Goal: Entertainment & Leisure: Consume media (video, audio)

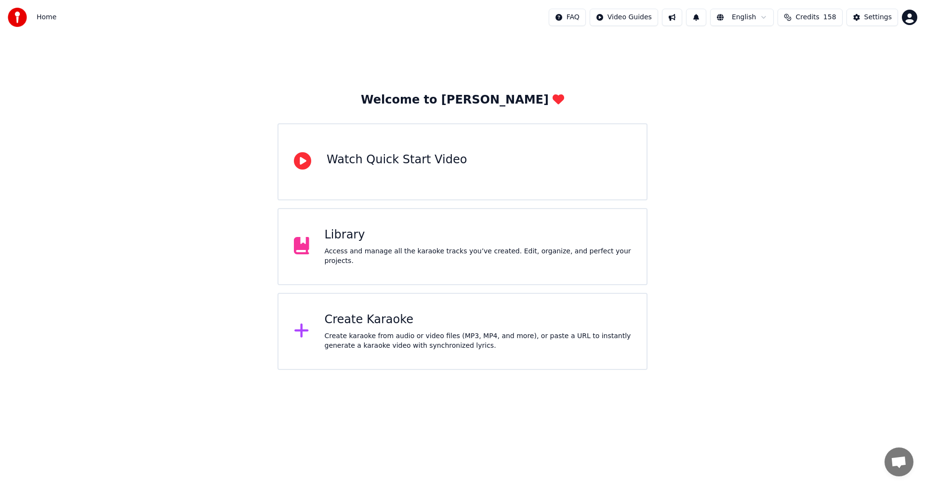
click at [437, 238] on div "Library" at bounding box center [478, 234] width 307 height 15
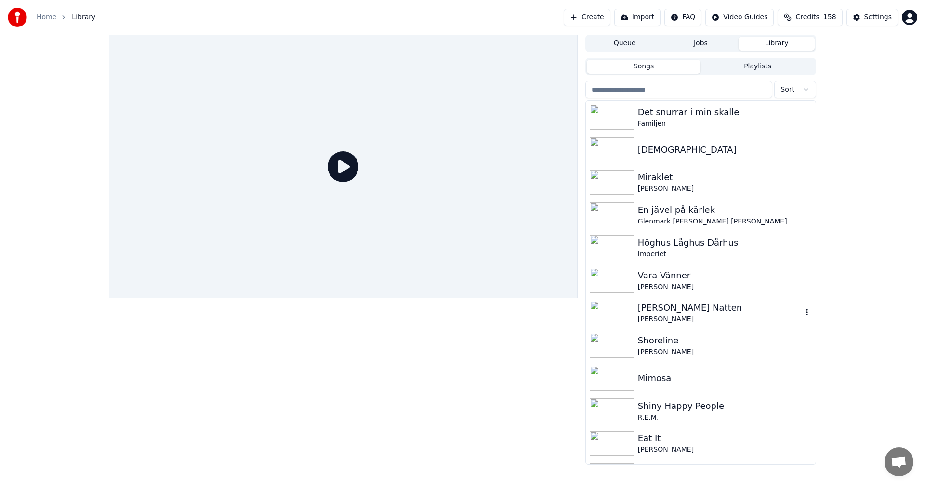
click at [743, 327] on div "[PERSON_NAME] Natten [PERSON_NAME]" at bounding box center [701, 313] width 230 height 33
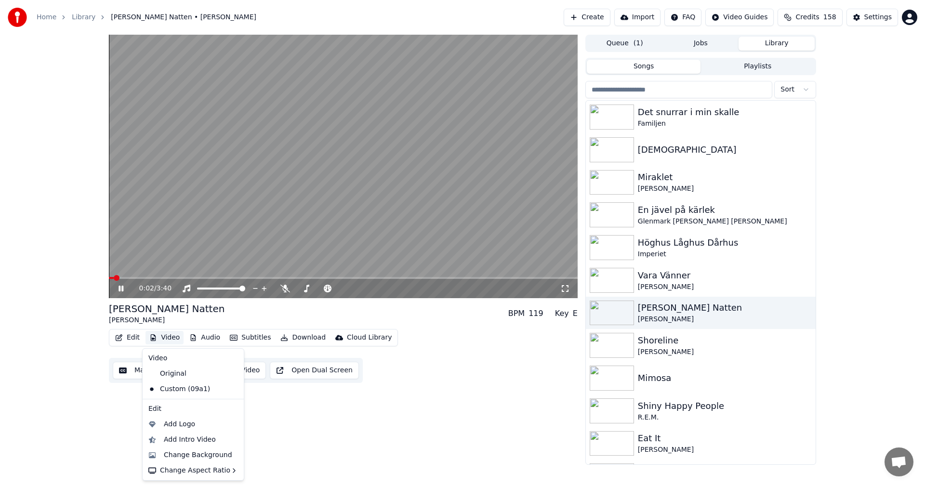
click at [172, 342] on button "Video" at bounding box center [164, 337] width 38 height 13
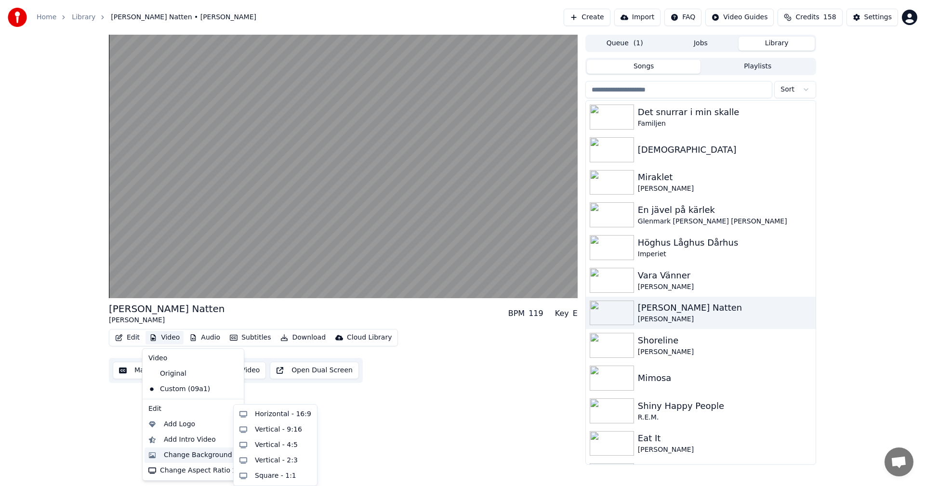
click at [216, 448] on div "Change Background" at bounding box center [193, 455] width 97 height 15
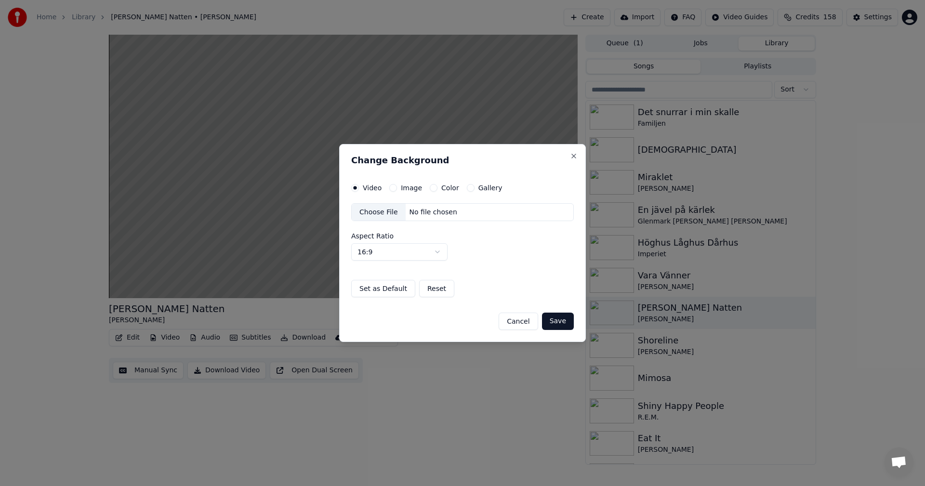
click at [395, 192] on div "Video Image Color Gallery Choose File No file chosen Aspect Ratio 16:9 **** ***…" at bounding box center [462, 241] width 223 height 114
click at [395, 187] on button "Image" at bounding box center [393, 188] width 8 height 8
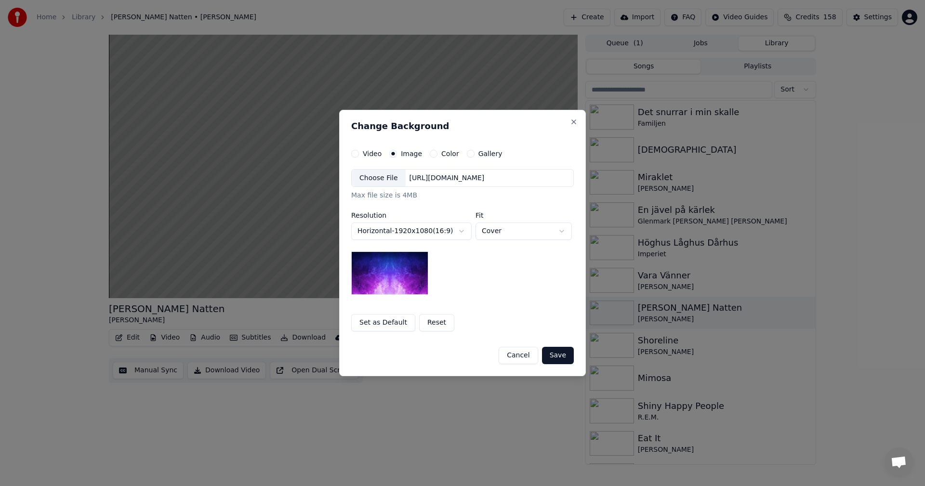
click at [469, 154] on button "Gallery" at bounding box center [471, 154] width 8 height 8
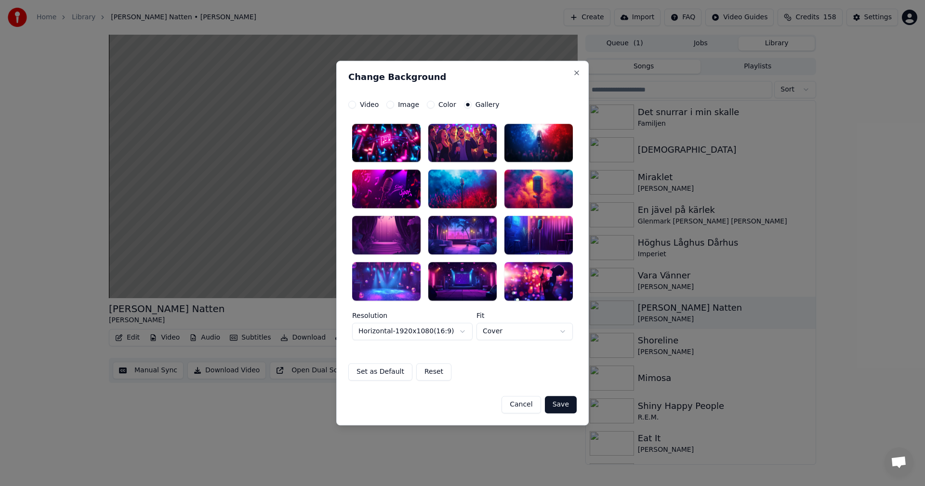
click at [546, 142] on div at bounding box center [538, 143] width 68 height 39
click at [556, 412] on button "Save" at bounding box center [561, 404] width 32 height 17
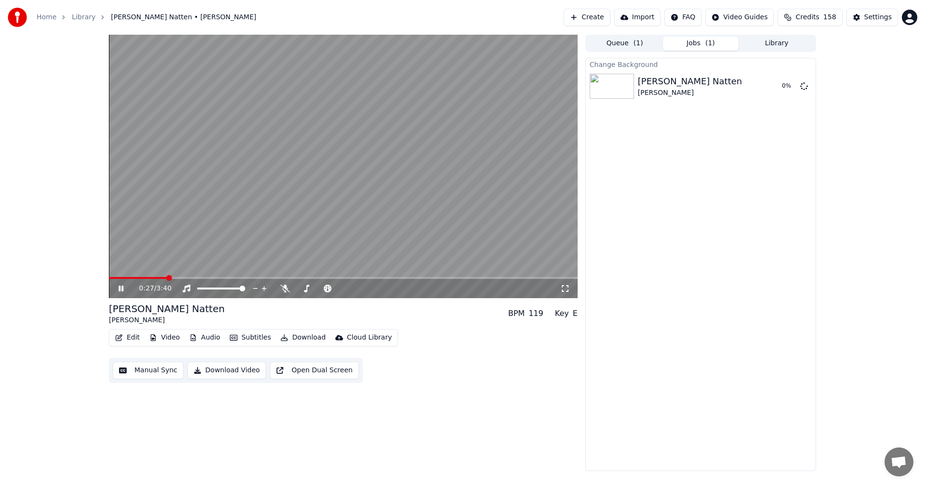
click at [120, 285] on icon at bounding box center [128, 289] width 23 height 8
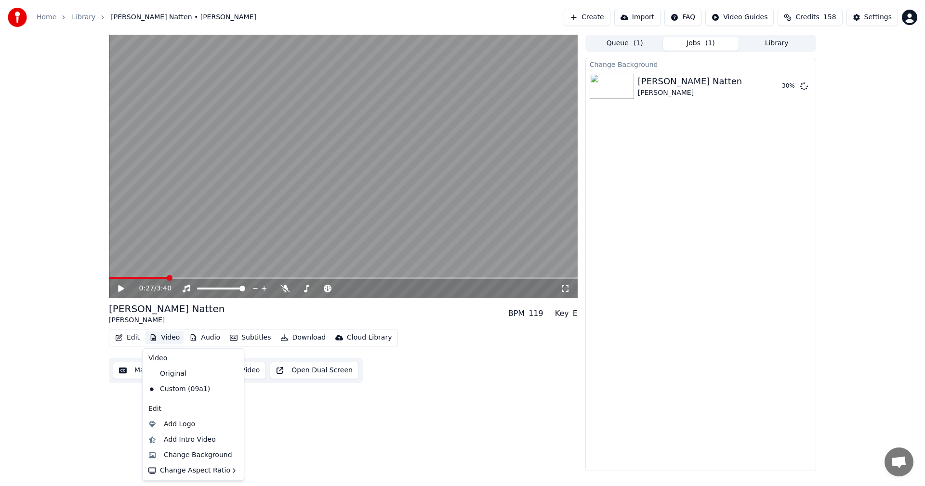
click at [170, 343] on button "Video" at bounding box center [164, 337] width 38 height 13
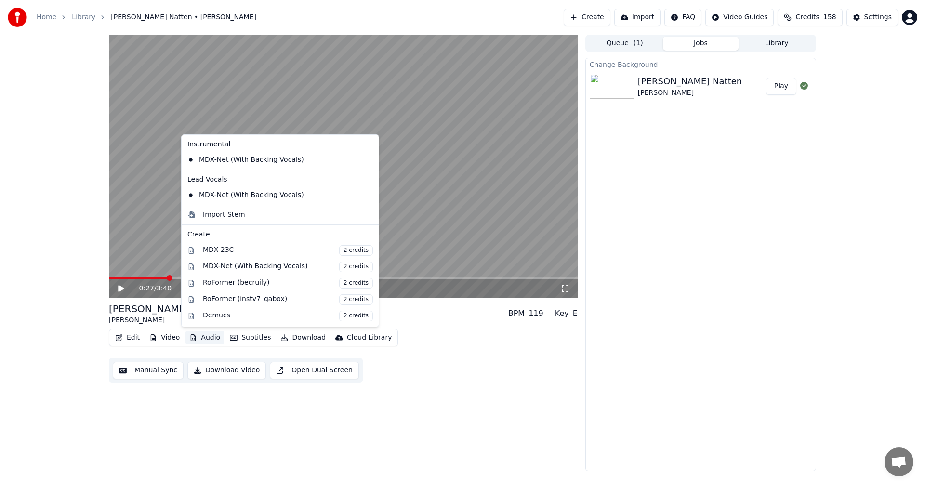
click at [139, 444] on div "0:27 / 3:40 [PERSON_NAME] Natten [PERSON_NAME] BPM 119 Key E Edit Video Audio S…" at bounding box center [343, 253] width 469 height 436
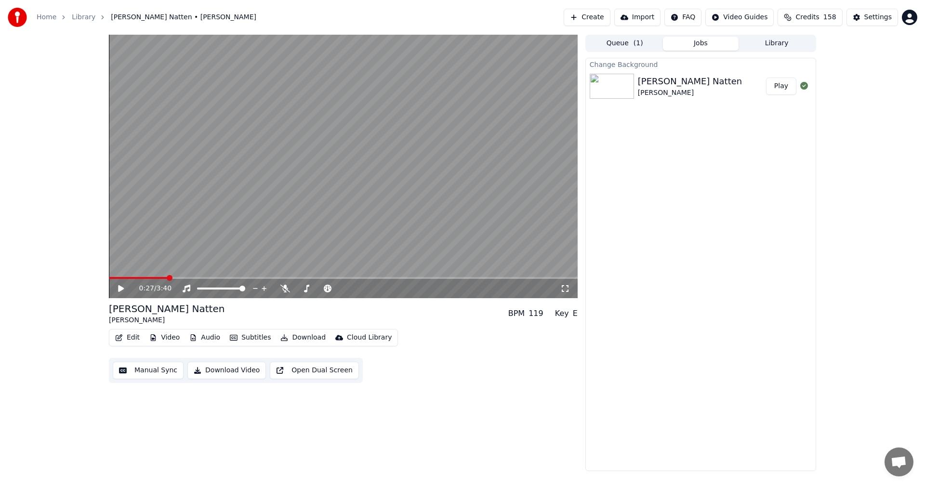
click at [172, 340] on button "Video" at bounding box center [164, 337] width 38 height 13
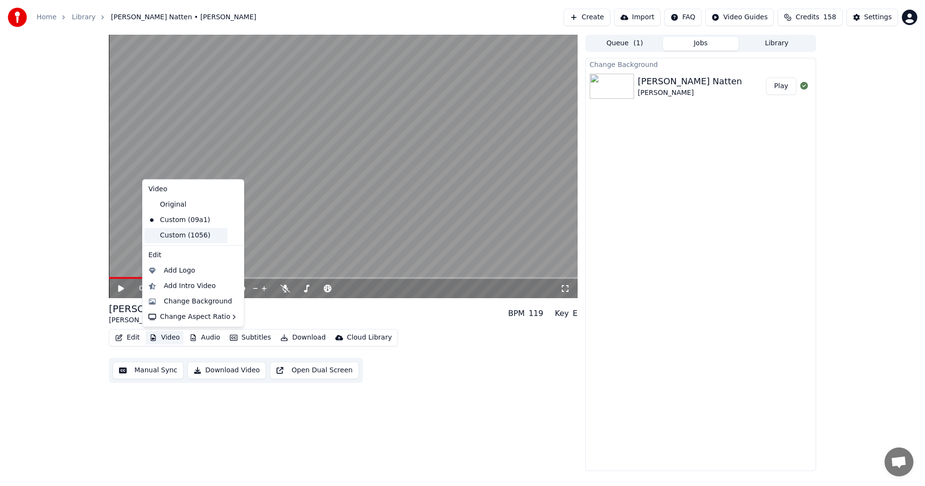
click at [203, 232] on div "Custom (1056)" at bounding box center [186, 235] width 83 height 15
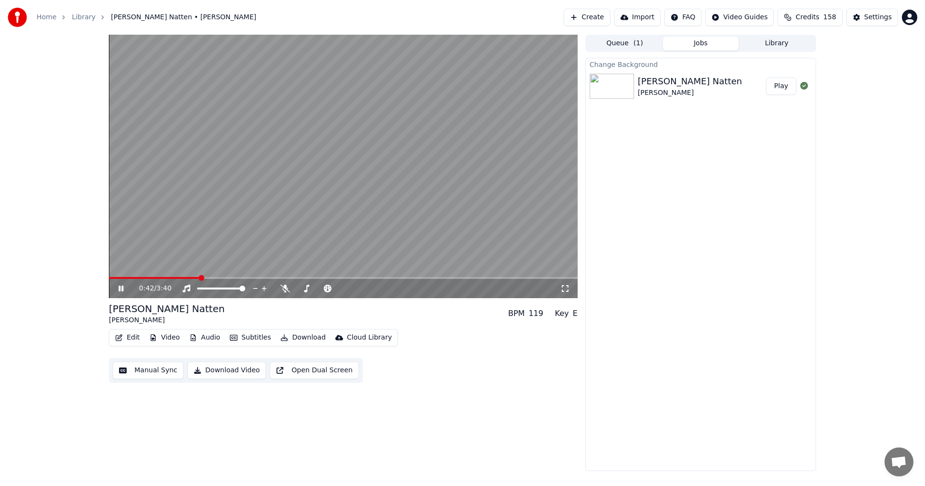
click at [171, 333] on button "Video" at bounding box center [164, 337] width 38 height 13
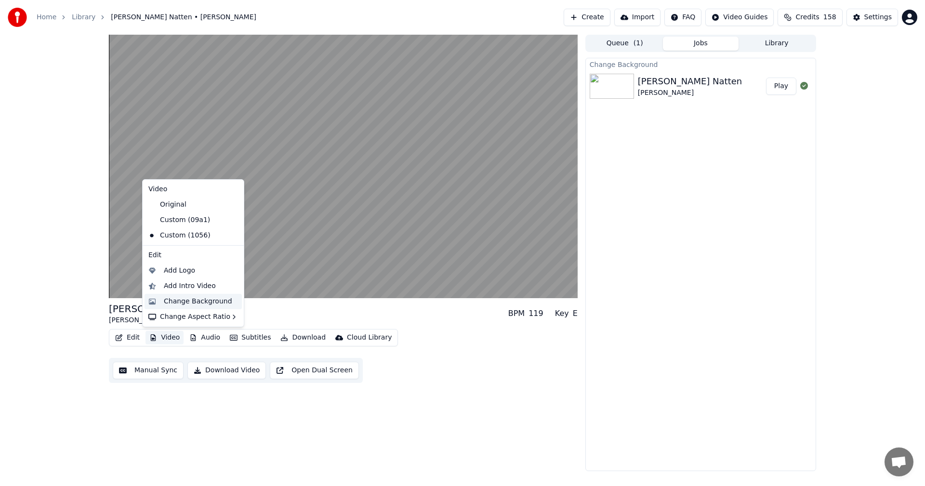
click at [198, 297] on div "Change Background" at bounding box center [198, 302] width 68 height 10
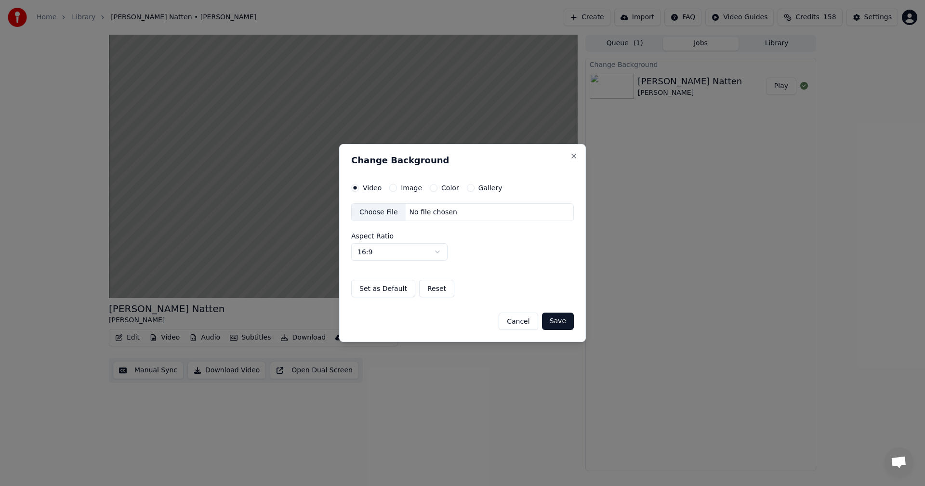
click at [516, 315] on button "Cancel" at bounding box center [518, 321] width 39 height 17
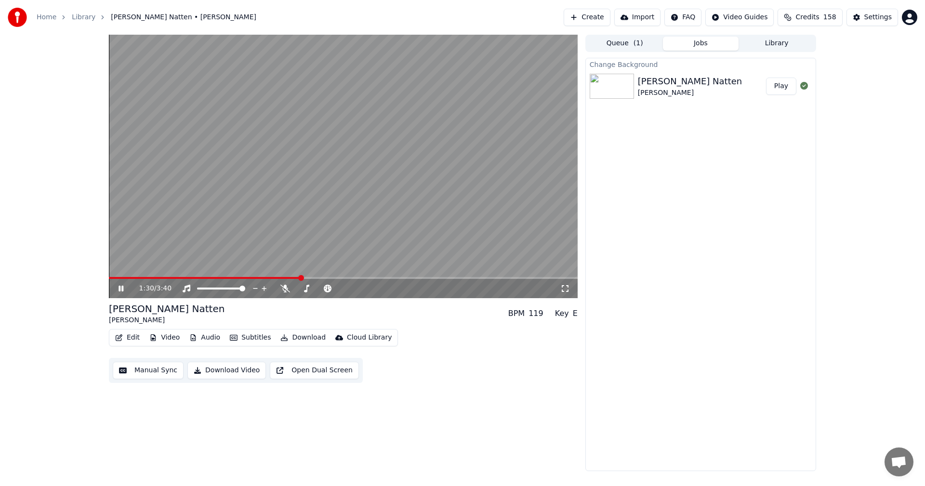
click at [831, 23] on button "Credits 158" at bounding box center [810, 17] width 65 height 17
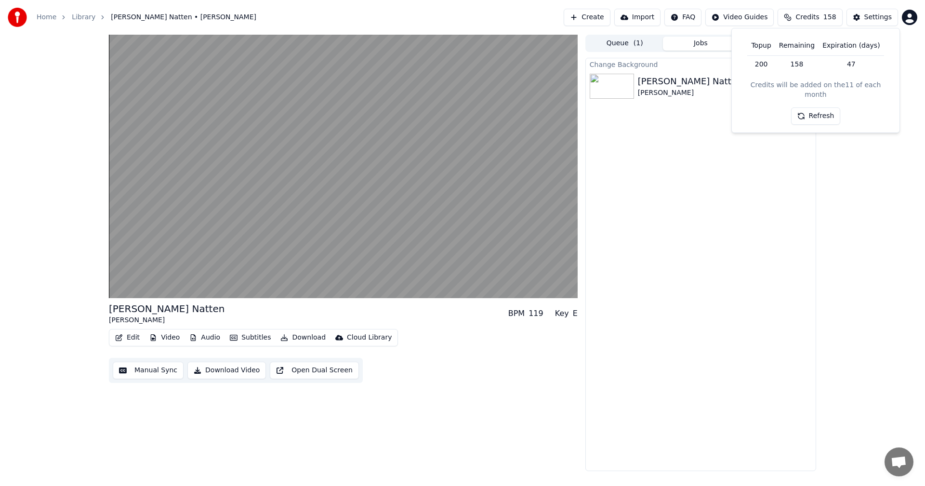
click at [815, 107] on button "Refresh" at bounding box center [816, 115] width 50 height 17
click at [841, 167] on div "[PERSON_NAME] Natten [PERSON_NAME] BPM 119 Key E Edit Video Audio Subtitles Dow…" at bounding box center [462, 253] width 925 height 436
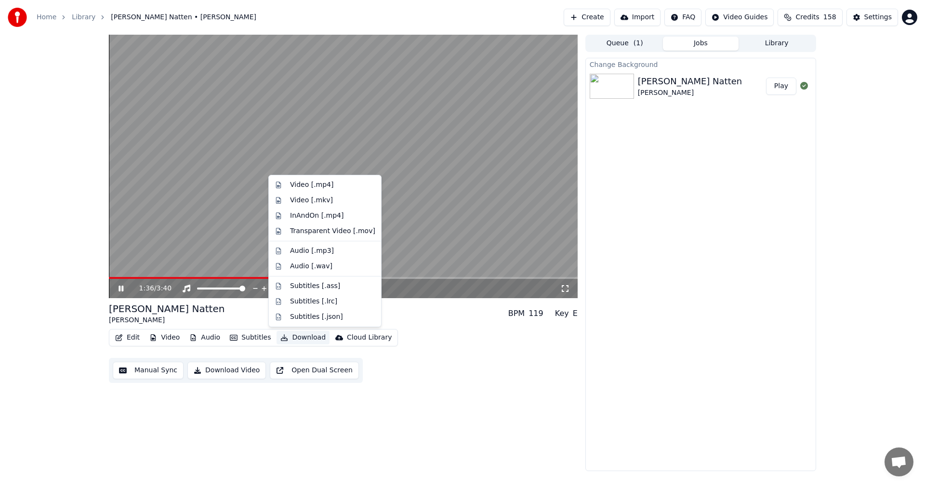
click at [299, 331] on button "Download" at bounding box center [303, 337] width 53 height 13
click at [336, 184] on div "Video [.mp4]" at bounding box center [332, 185] width 85 height 10
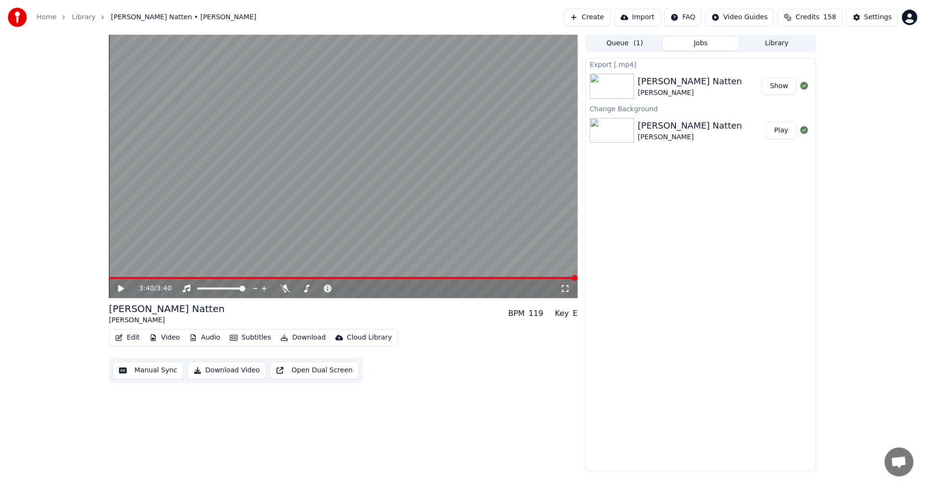
click at [785, 94] on button "Show" at bounding box center [779, 86] width 35 height 17
click at [83, 16] on link "Library" at bounding box center [84, 18] width 24 height 10
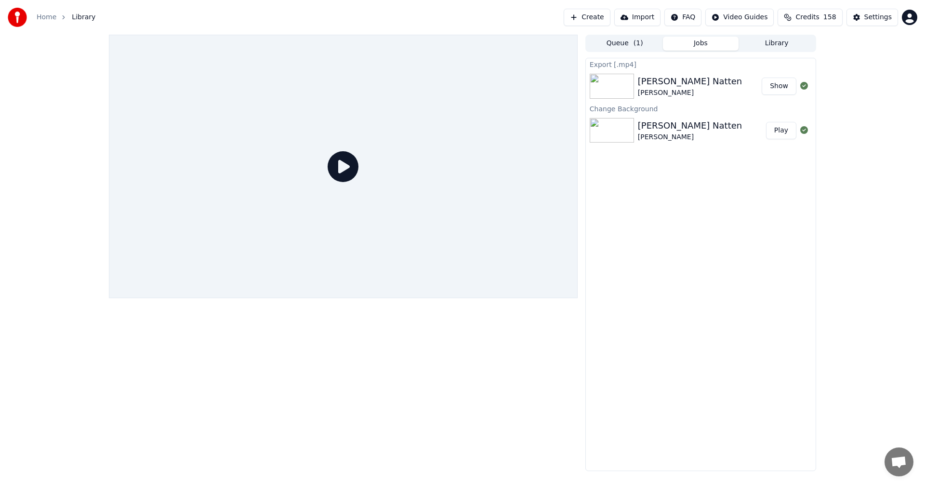
click at [763, 44] on button "Library" at bounding box center [777, 44] width 76 height 14
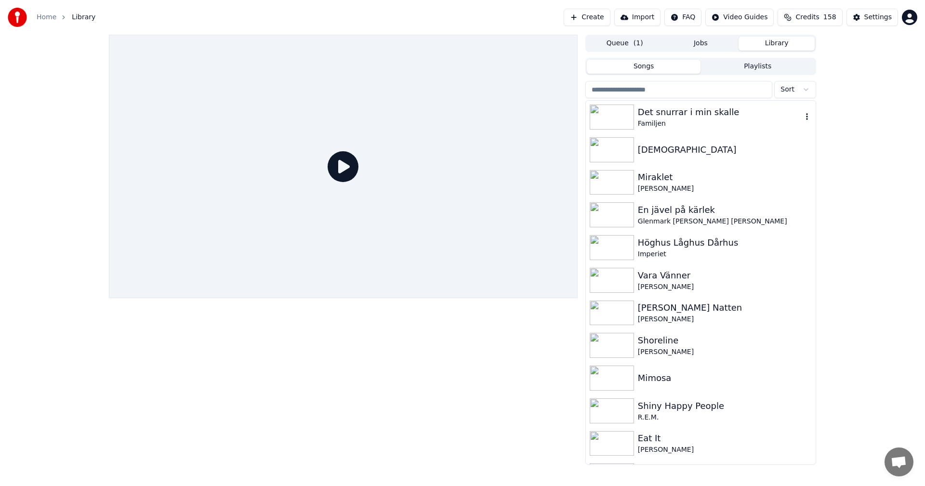
click at [802, 118] on icon "button" at bounding box center [807, 117] width 10 height 8
click at [690, 116] on div "Det snurrar i min skalle" at bounding box center [720, 112] width 164 height 13
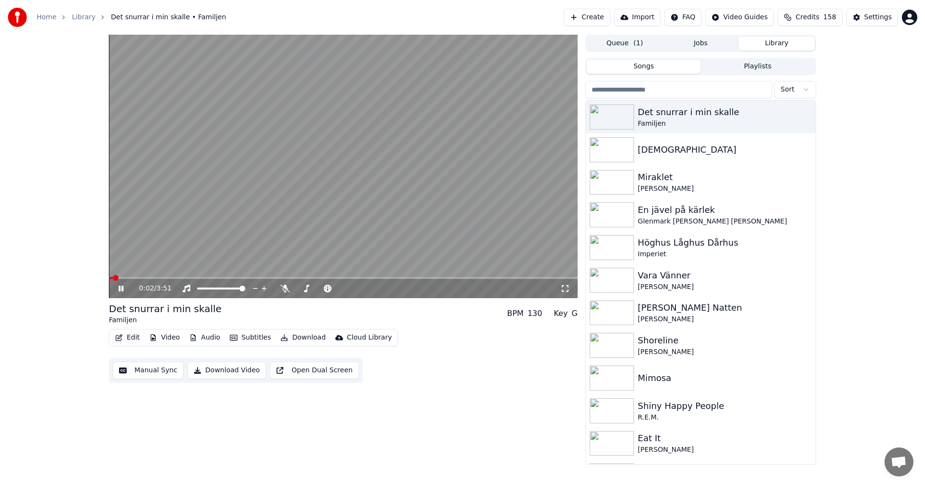
click at [120, 289] on icon at bounding box center [121, 289] width 5 height 6
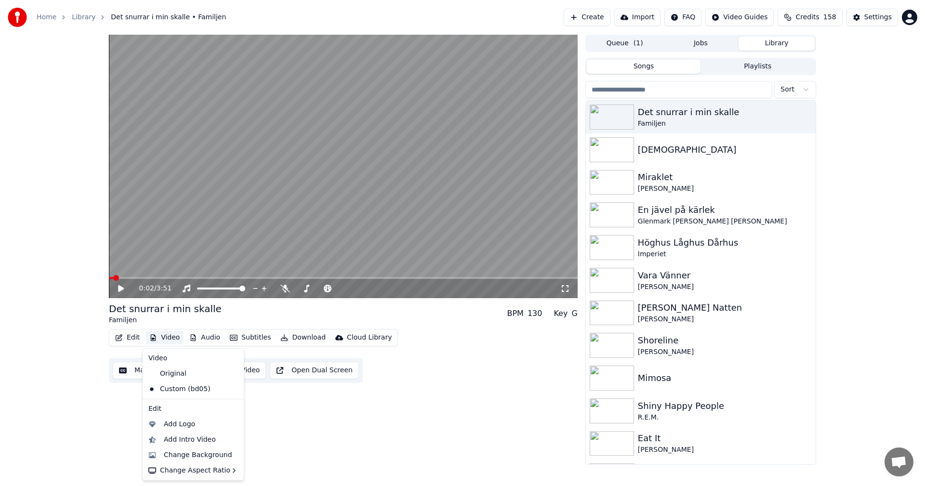
click at [179, 339] on button "Video" at bounding box center [164, 337] width 38 height 13
click at [211, 455] on div "Change Background" at bounding box center [198, 455] width 68 height 10
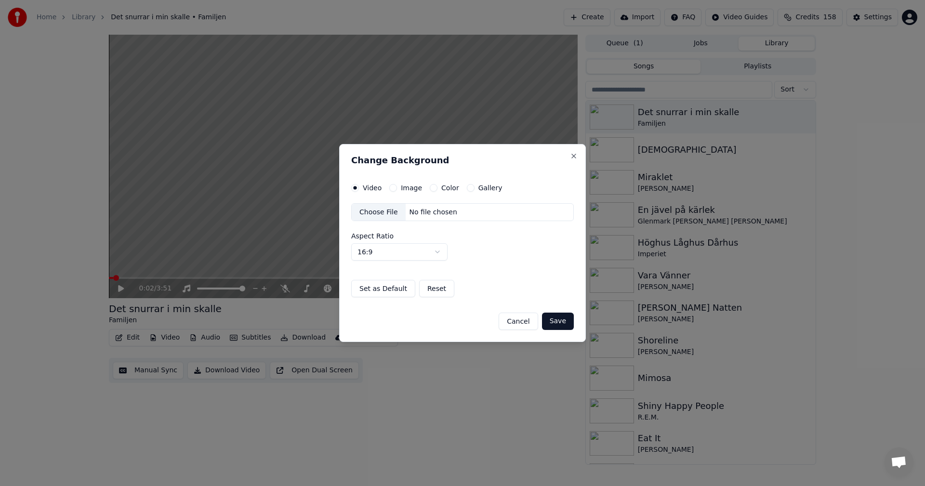
click at [467, 188] on button "Gallery" at bounding box center [471, 188] width 8 height 8
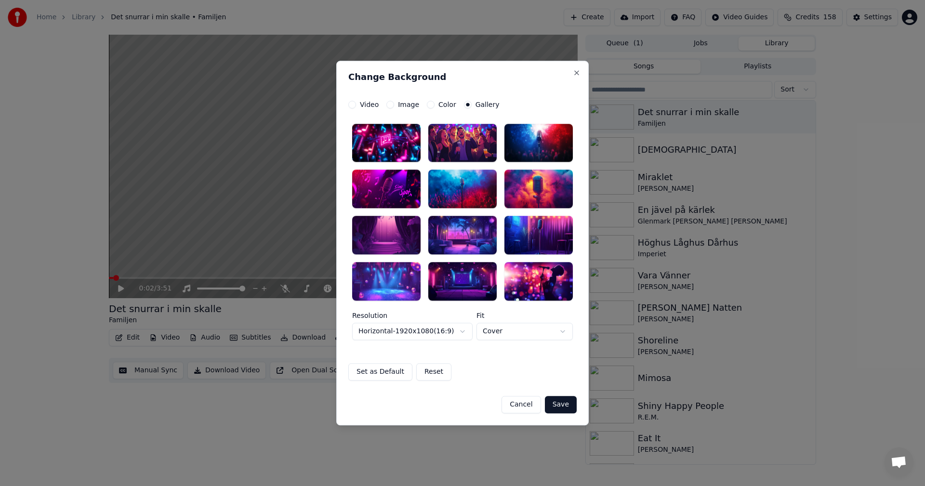
click at [469, 154] on div at bounding box center [462, 143] width 68 height 39
click at [463, 335] on body "**********" at bounding box center [462, 243] width 925 height 486
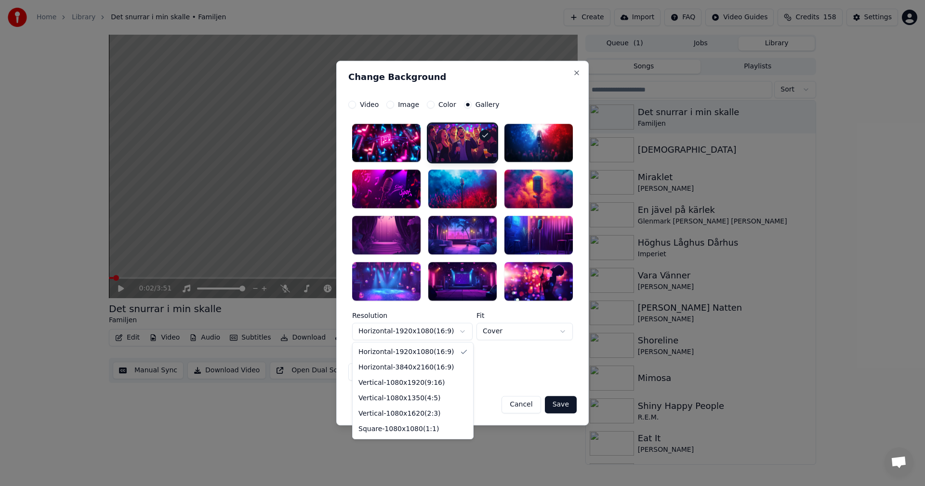
click at [549, 316] on body "**********" at bounding box center [462, 243] width 925 height 486
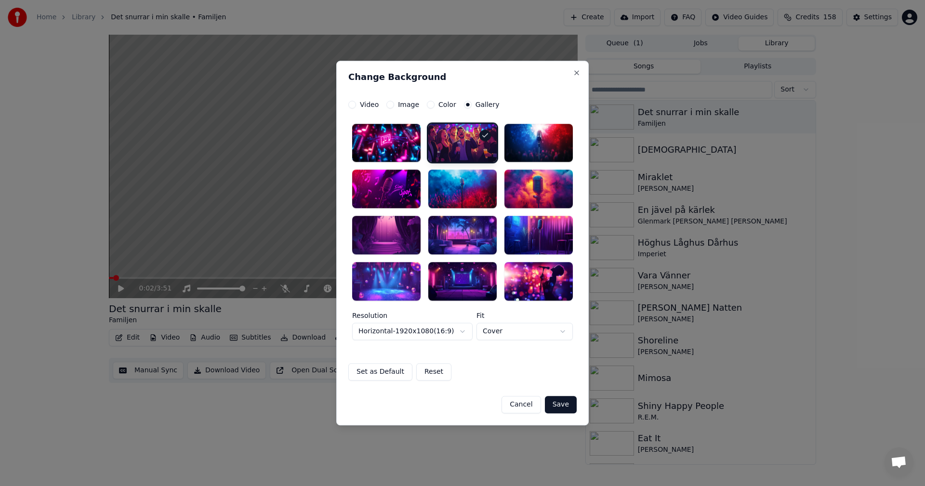
click at [456, 138] on div at bounding box center [462, 143] width 68 height 39
click at [567, 400] on button "Save" at bounding box center [561, 404] width 32 height 17
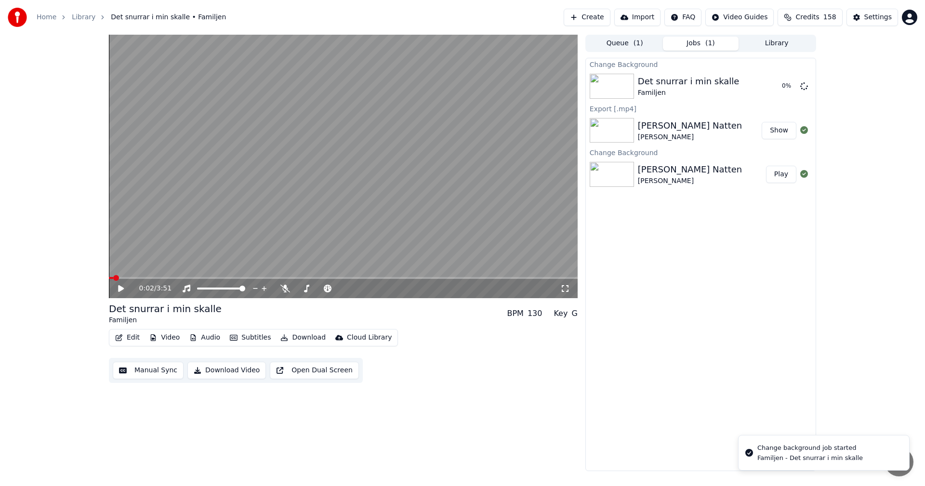
click at [793, 44] on button "Library" at bounding box center [777, 44] width 76 height 14
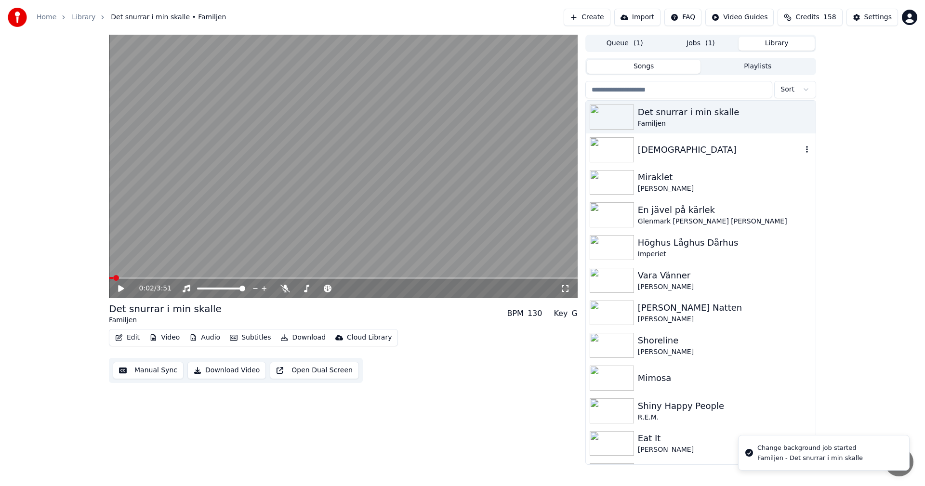
click at [763, 147] on div "[DEMOGRAPHIC_DATA]" at bounding box center [720, 149] width 164 height 13
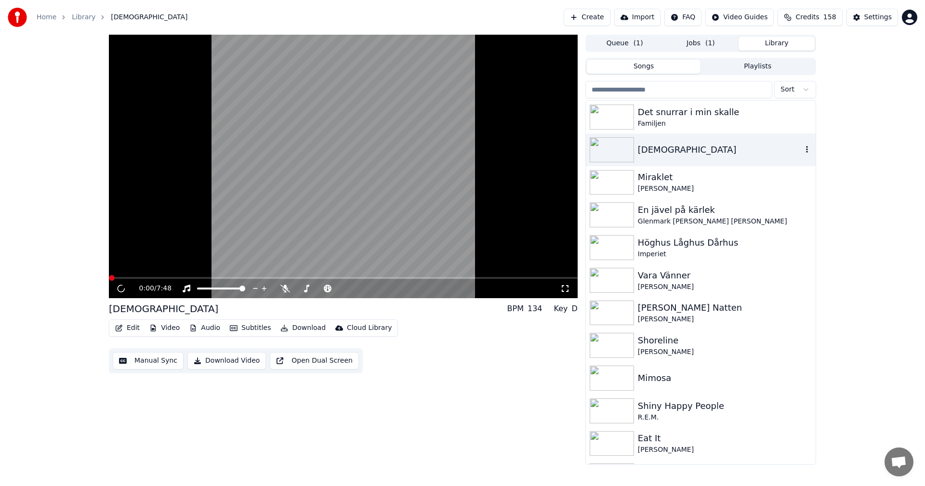
click at [802, 150] on icon "button" at bounding box center [807, 149] width 10 height 8
click at [175, 328] on button "Video" at bounding box center [164, 327] width 38 height 13
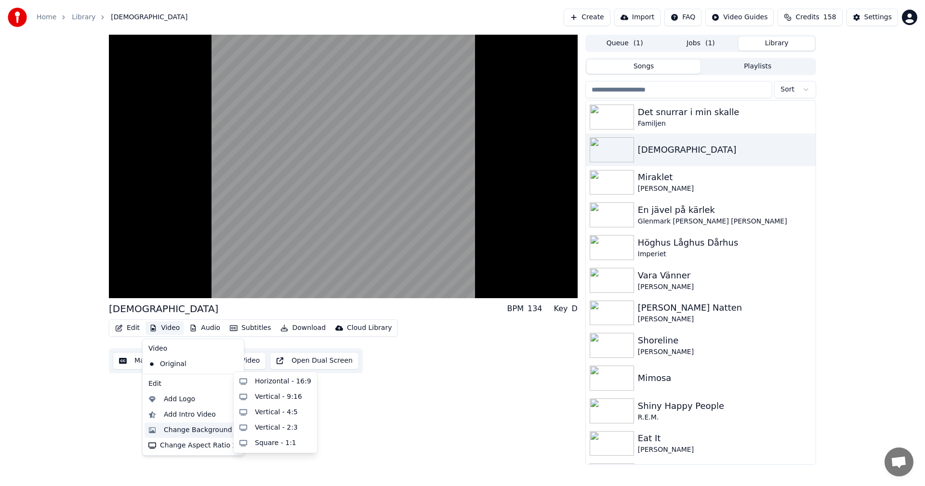
click at [208, 430] on div "Change Background" at bounding box center [198, 430] width 68 height 10
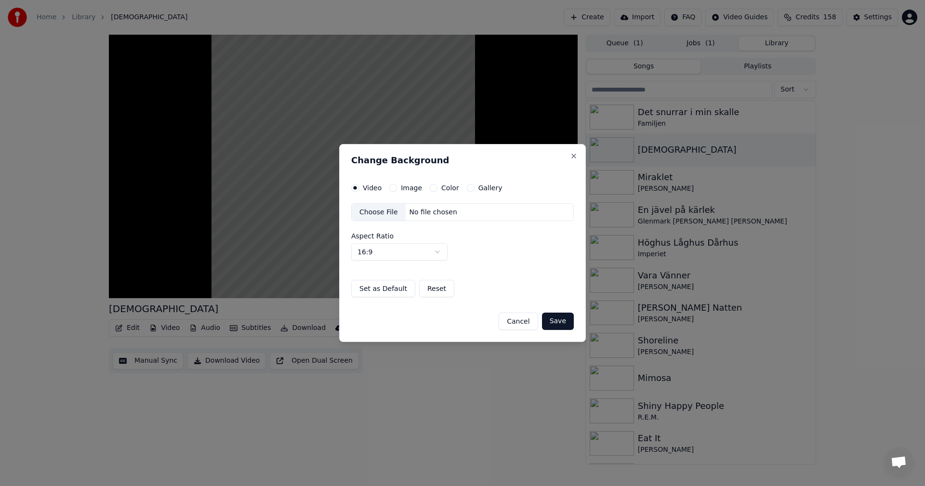
click at [468, 188] on button "Gallery" at bounding box center [471, 188] width 8 height 8
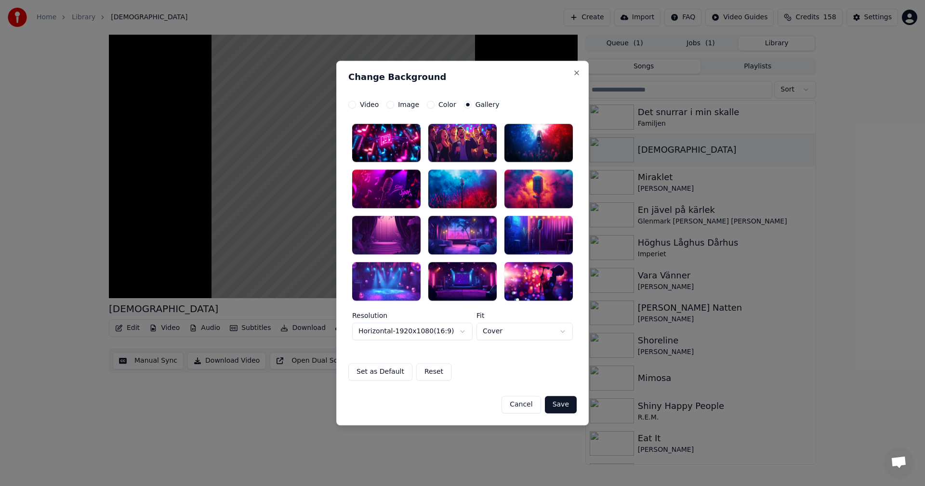
click at [396, 238] on div at bounding box center [386, 235] width 68 height 39
click at [570, 405] on button "Save" at bounding box center [561, 404] width 32 height 17
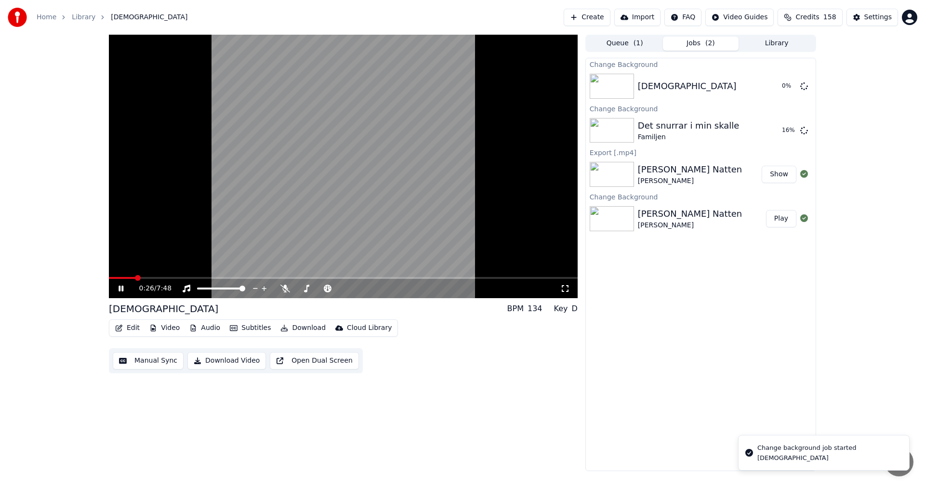
click at [119, 289] on icon at bounding box center [121, 289] width 5 height 6
click at [829, 17] on span "158" at bounding box center [829, 18] width 13 height 10
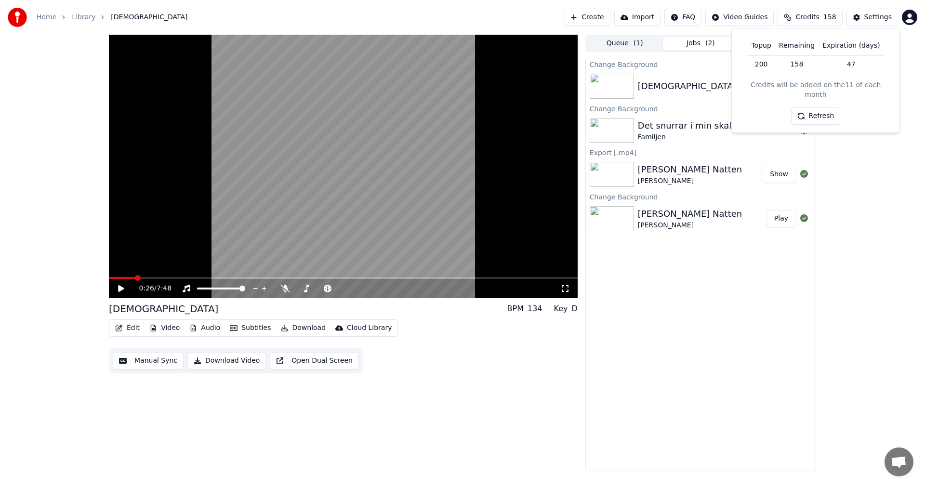
click at [818, 107] on button "Refresh" at bounding box center [816, 115] width 50 height 17
click at [887, 153] on div "0:26 / 7:48 Bibel BPM 134 Key D Edit Video Audio Subtitles Download Cloud Libra…" at bounding box center [462, 253] width 925 height 436
click at [781, 46] on button "Library" at bounding box center [777, 44] width 76 height 14
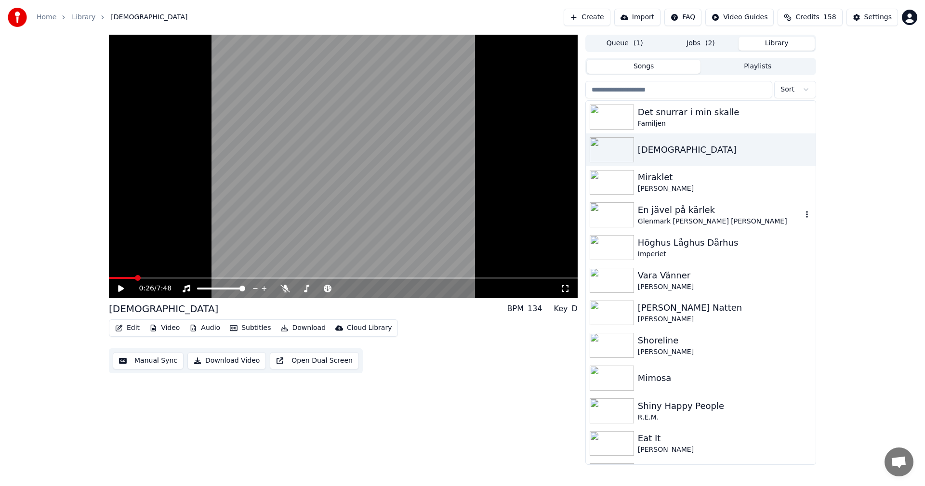
click at [700, 214] on div "En jävel på kärlek" at bounding box center [720, 209] width 164 height 13
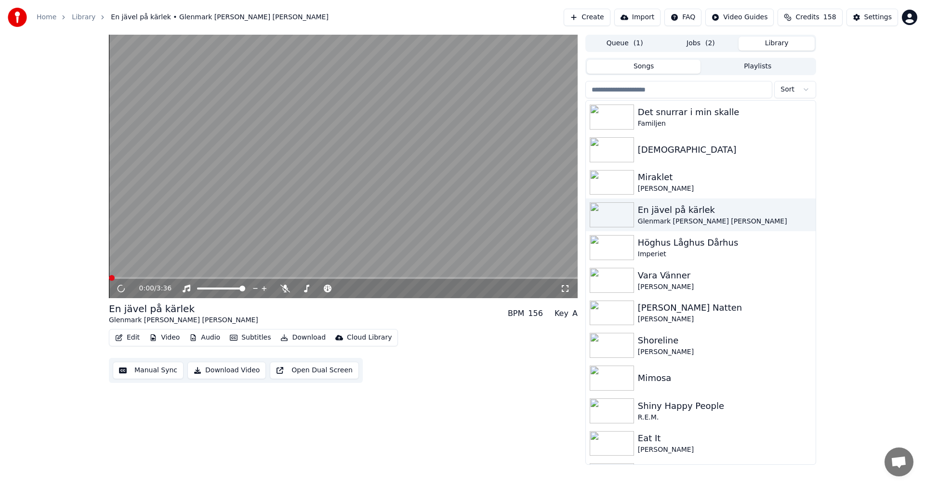
click at [185, 343] on button "Audio" at bounding box center [204, 337] width 39 height 13
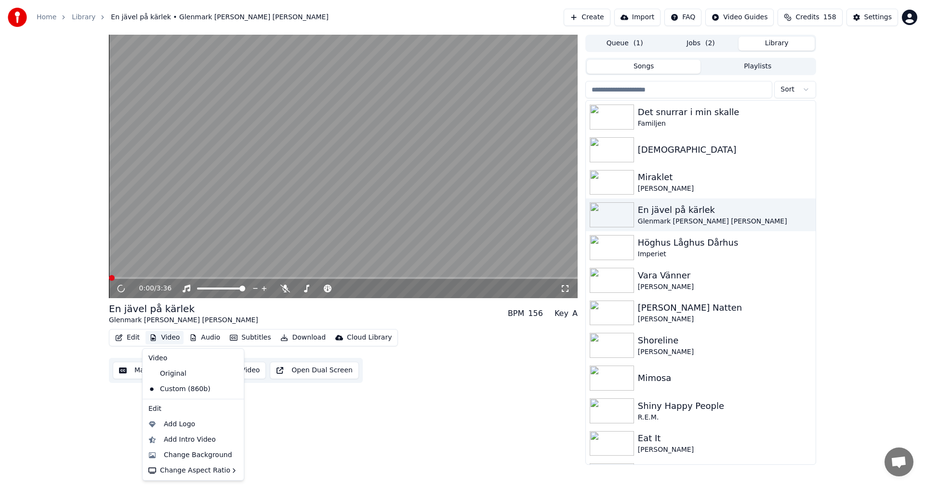
click at [173, 343] on button "Video" at bounding box center [164, 337] width 38 height 13
click at [205, 458] on div "Change Background" at bounding box center [198, 455] width 68 height 10
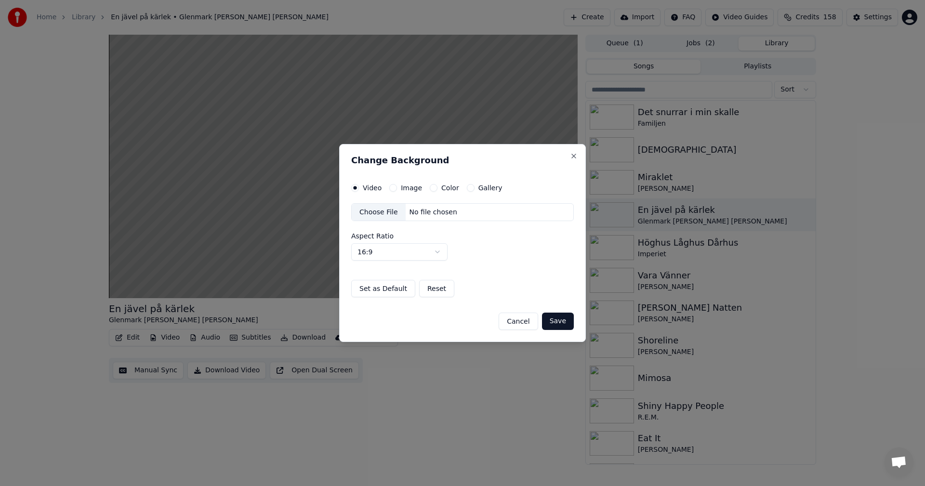
click at [468, 188] on button "Gallery" at bounding box center [471, 188] width 8 height 8
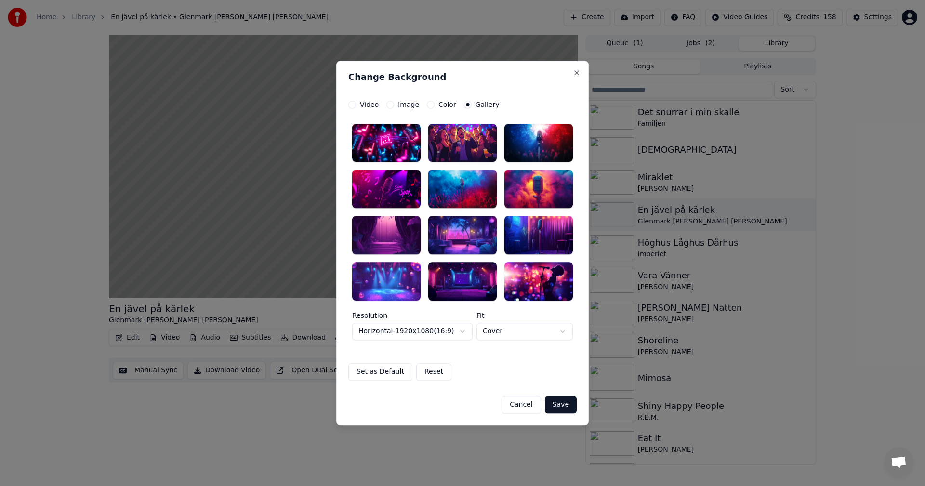
click at [472, 285] on div at bounding box center [462, 281] width 68 height 39
click at [568, 407] on button "Save" at bounding box center [561, 404] width 32 height 17
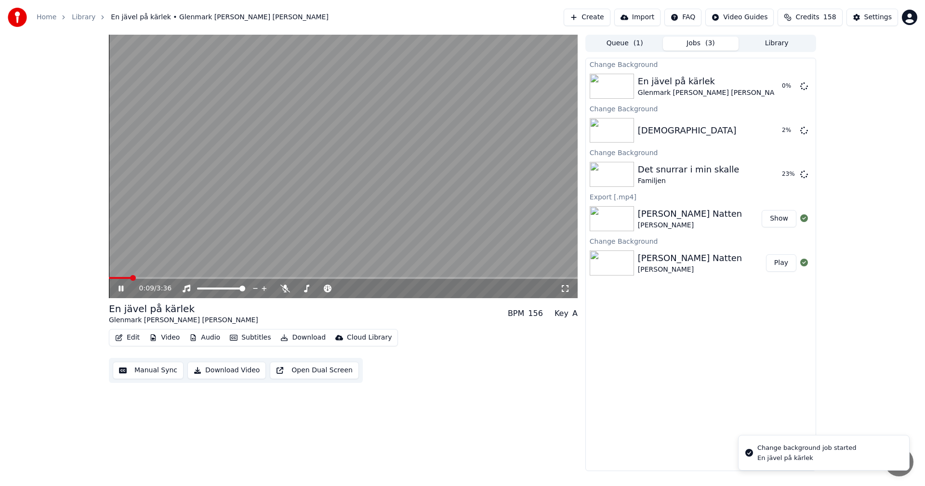
click at [123, 287] on icon at bounding box center [121, 289] width 5 height 6
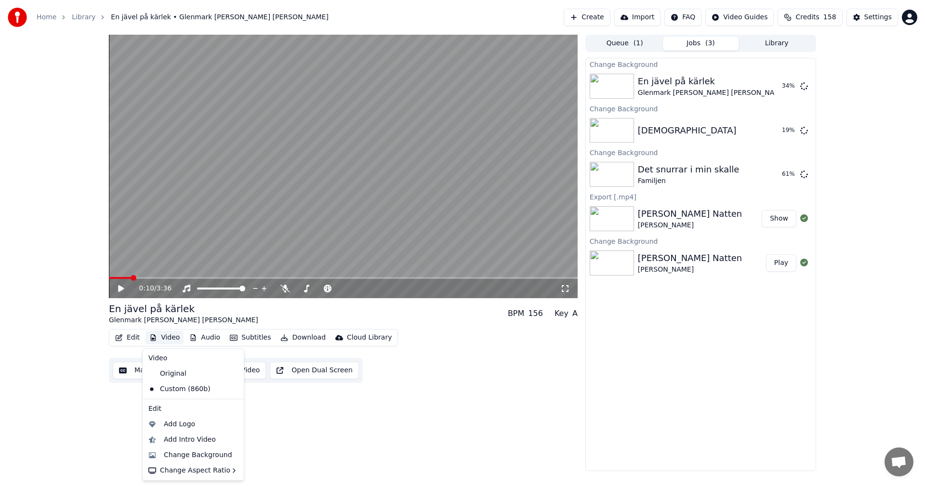
click at [162, 333] on button "Video" at bounding box center [164, 337] width 38 height 13
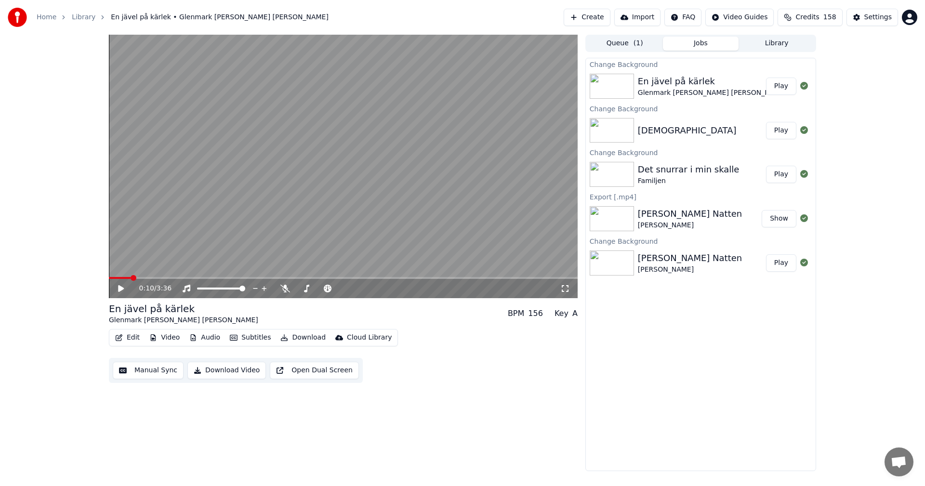
click at [778, 174] on button "Play" at bounding box center [781, 174] width 30 height 17
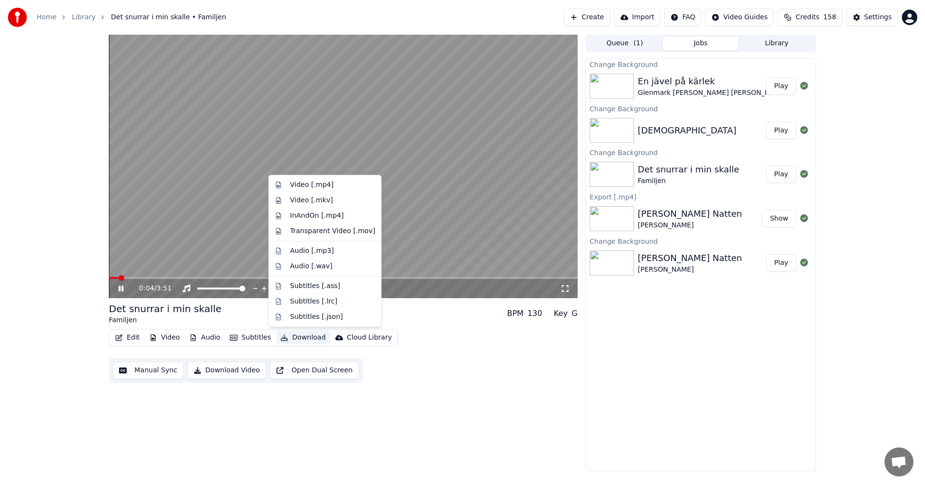
click at [302, 335] on button "Download" at bounding box center [303, 337] width 53 height 13
click at [343, 189] on div "Video [.mp4]" at bounding box center [332, 185] width 85 height 10
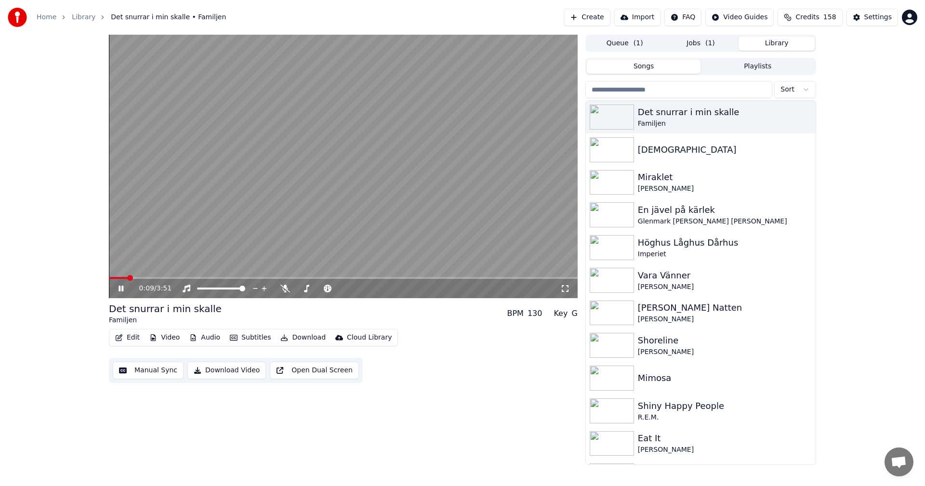
click at [806, 49] on button "Library" at bounding box center [777, 44] width 76 height 14
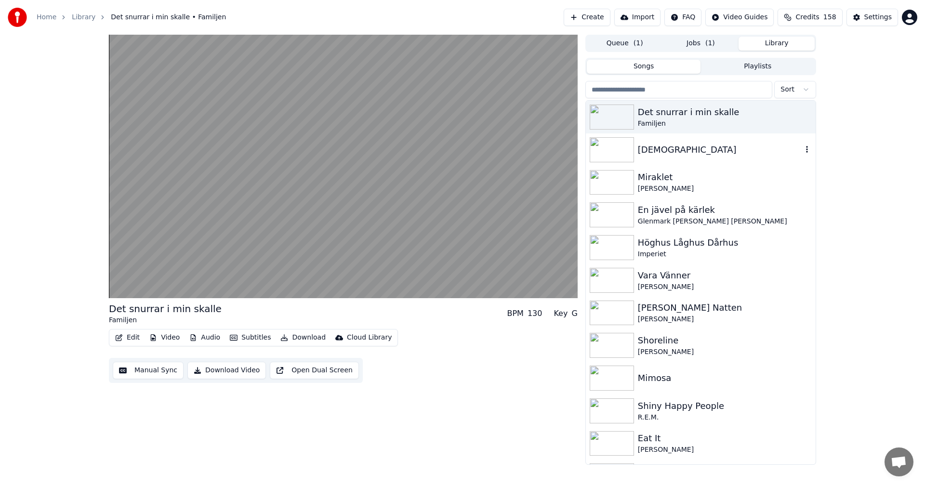
click at [735, 140] on div "[DEMOGRAPHIC_DATA]" at bounding box center [701, 149] width 230 height 33
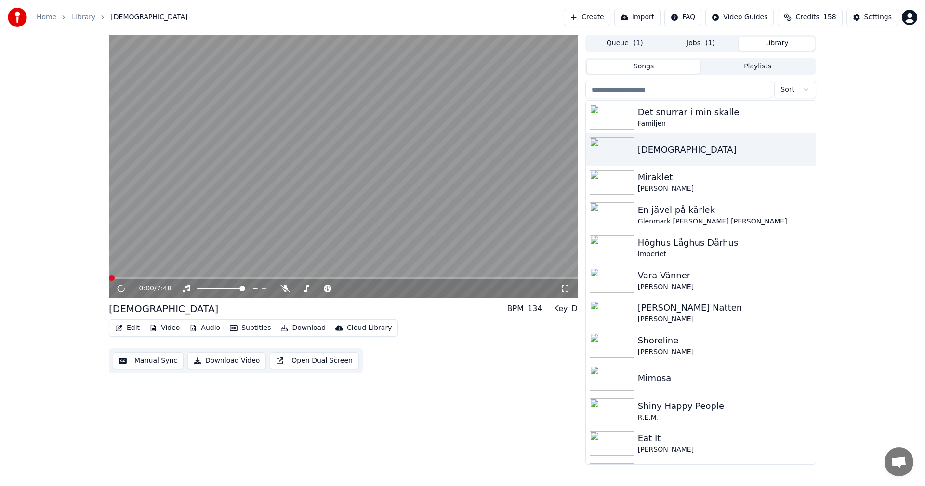
click at [313, 327] on button "Download" at bounding box center [303, 327] width 53 height 13
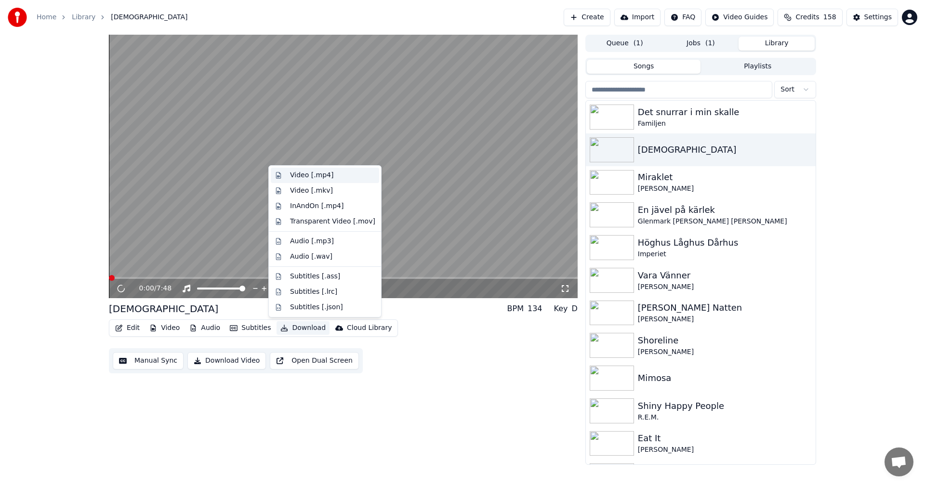
click at [343, 170] on div "Video [.mp4]" at bounding box center [325, 175] width 108 height 15
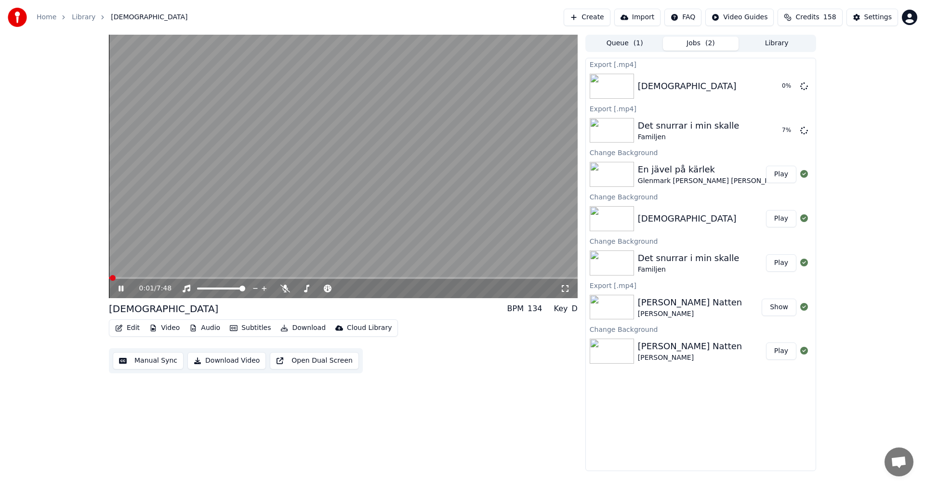
click at [769, 47] on button "Library" at bounding box center [777, 44] width 76 height 14
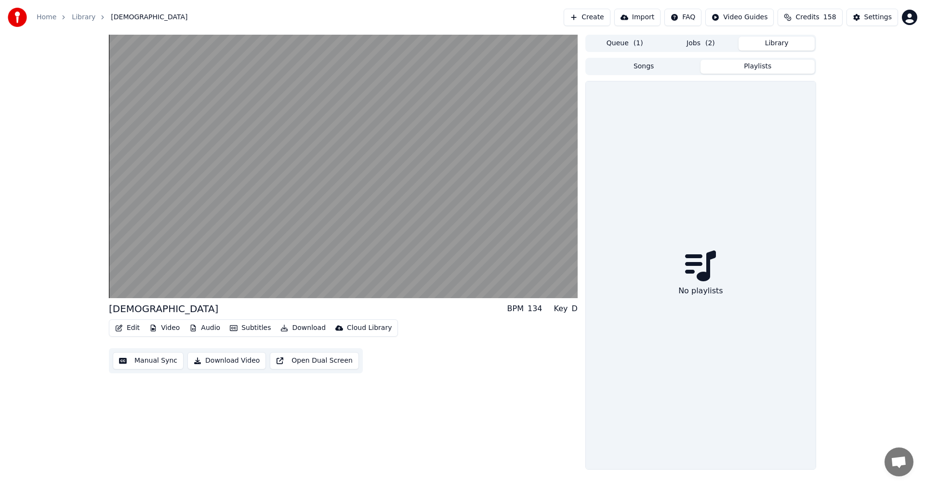
click at [767, 72] on button "Playlists" at bounding box center [757, 67] width 114 height 14
click at [771, 51] on div "Queue ( 1 ) Jobs ( 2 ) Library" at bounding box center [700, 43] width 231 height 17
click at [782, 38] on button "Library" at bounding box center [777, 44] width 76 height 14
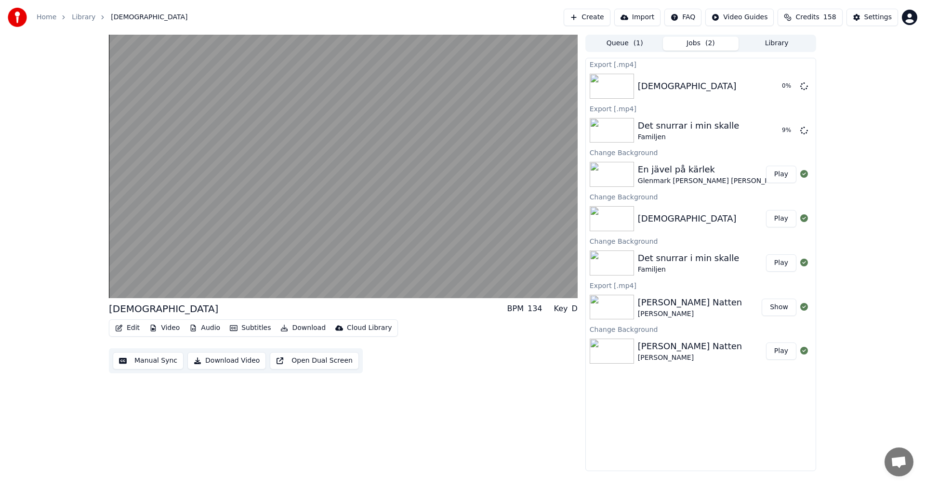
click at [707, 42] on span "( 2 )" at bounding box center [710, 44] width 10 height 10
click at [788, 41] on button "Library" at bounding box center [777, 44] width 76 height 14
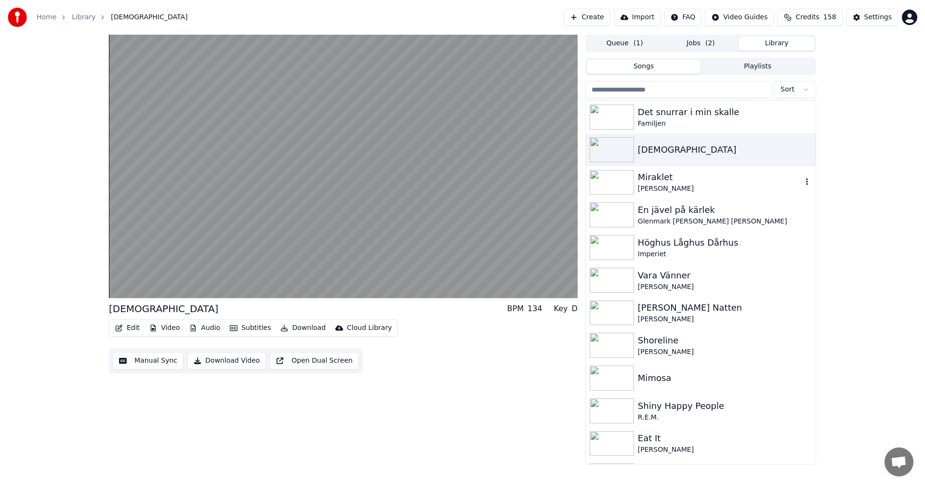
click at [714, 183] on div "Miraklet" at bounding box center [720, 177] width 164 height 13
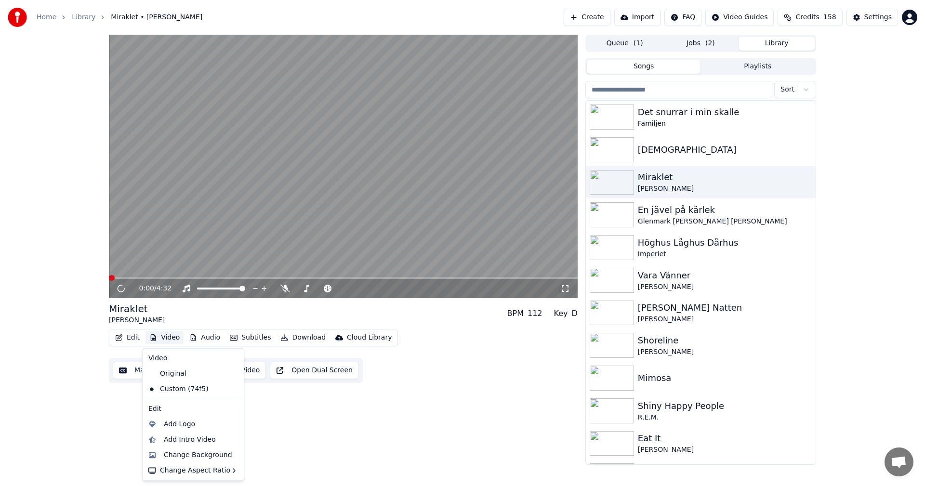
click at [166, 344] on button "Video" at bounding box center [164, 337] width 38 height 13
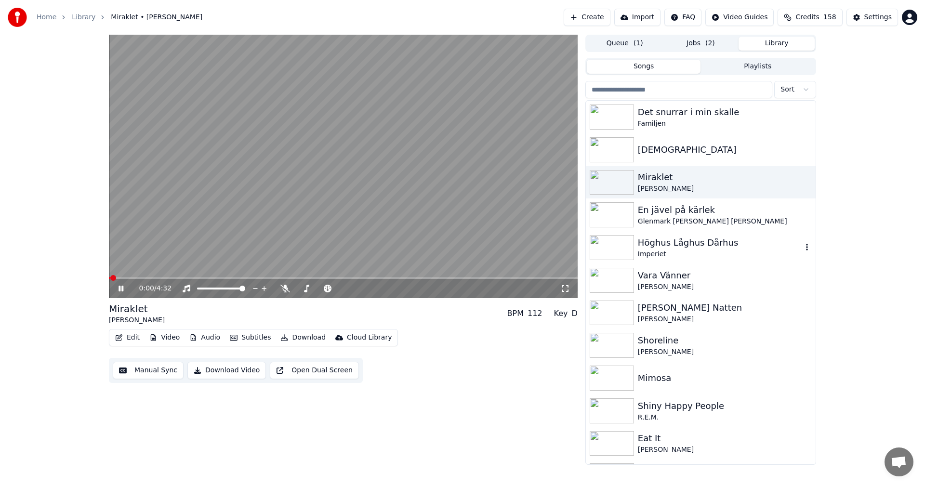
click at [686, 243] on div "Höghus Låghus Dårhus" at bounding box center [720, 242] width 164 height 13
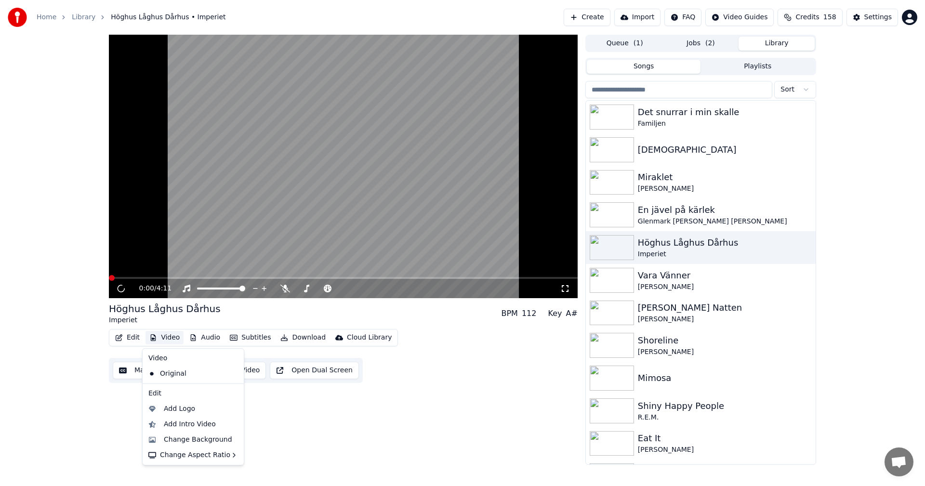
click at [175, 333] on button "Video" at bounding box center [164, 337] width 38 height 13
click at [192, 435] on div "Change Background" at bounding box center [198, 440] width 68 height 10
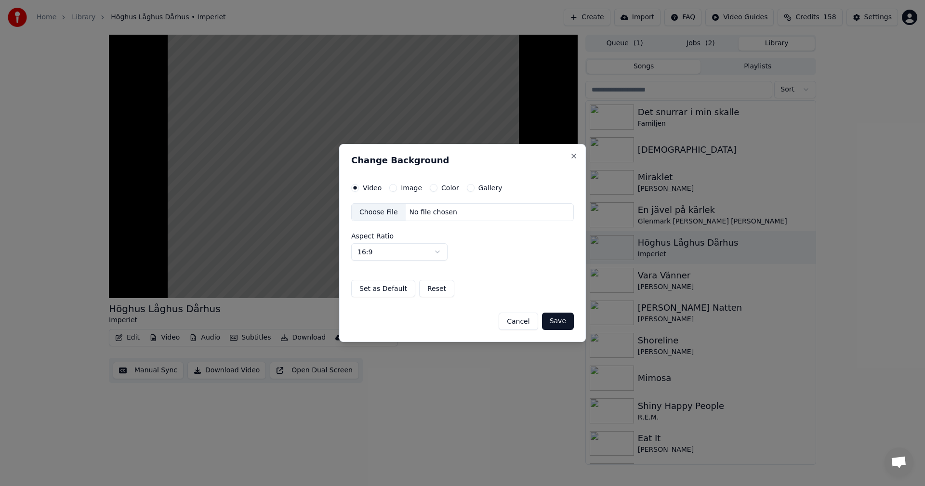
click at [470, 189] on button "Gallery" at bounding box center [471, 188] width 8 height 8
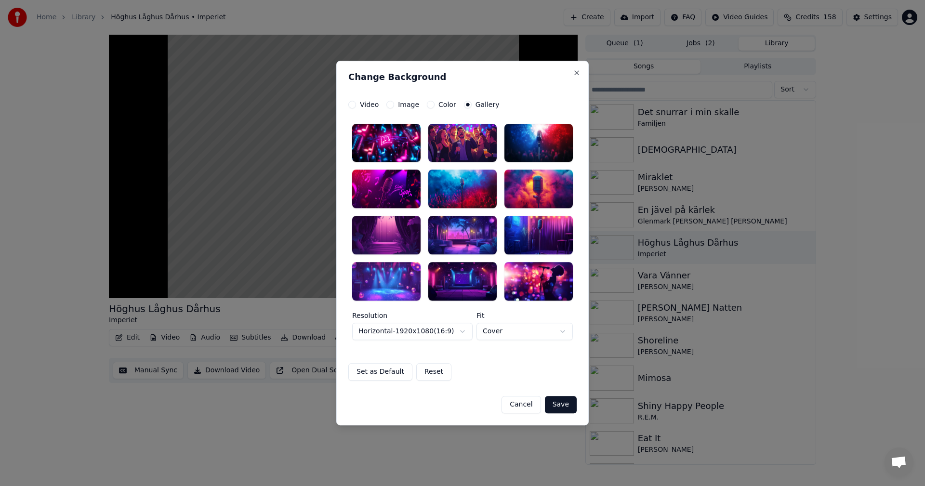
click at [470, 260] on div at bounding box center [462, 212] width 221 height 177
click at [408, 230] on div at bounding box center [386, 235] width 68 height 39
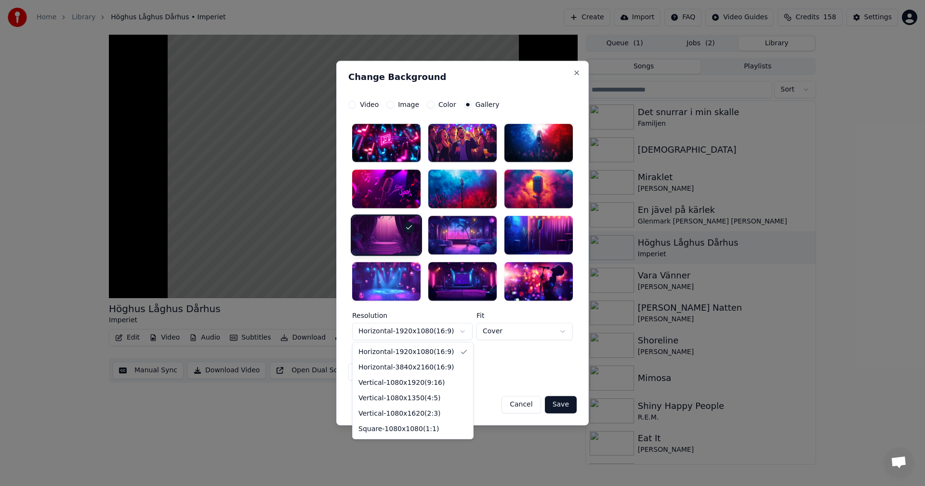
click at [465, 332] on body "**********" at bounding box center [462, 243] width 925 height 486
click at [531, 377] on body "**********" at bounding box center [462, 243] width 925 height 486
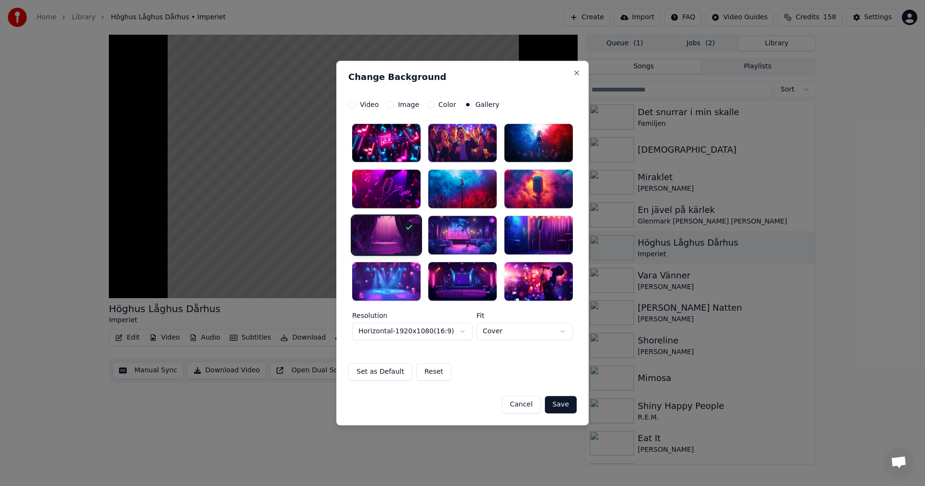
click at [564, 404] on button "Save" at bounding box center [561, 404] width 32 height 17
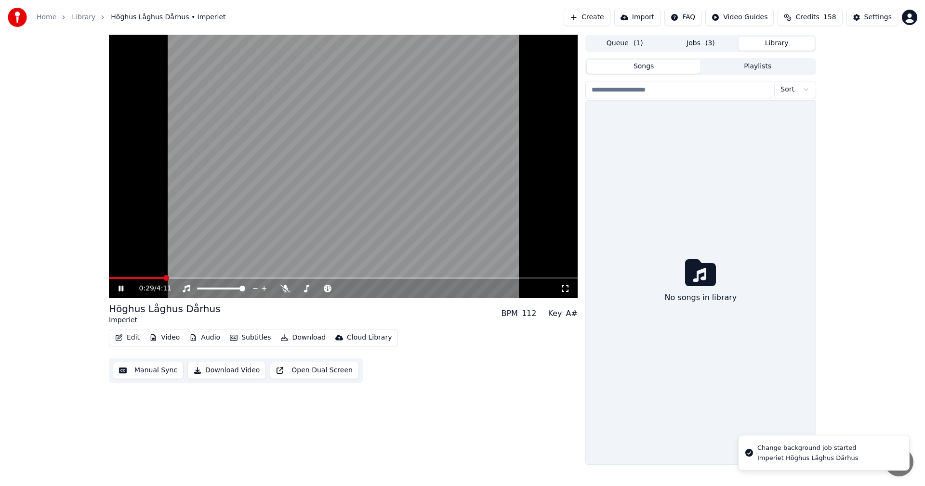
click at [779, 42] on button "Library" at bounding box center [777, 44] width 76 height 14
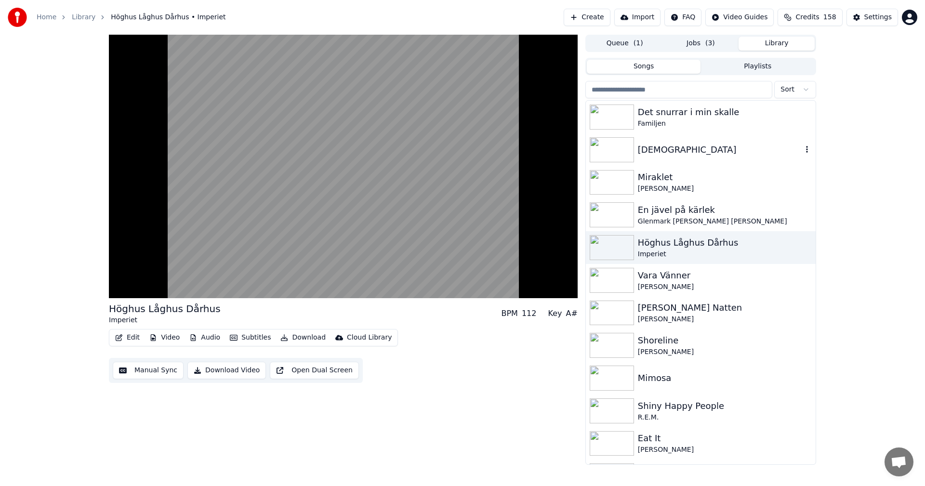
click at [708, 145] on div "[DEMOGRAPHIC_DATA]" at bounding box center [720, 149] width 164 height 13
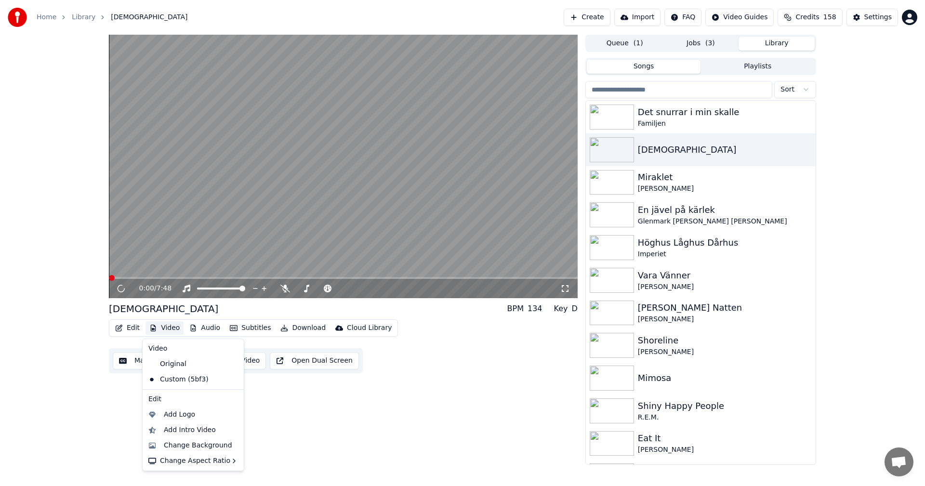
click at [175, 324] on button "Video" at bounding box center [164, 327] width 38 height 13
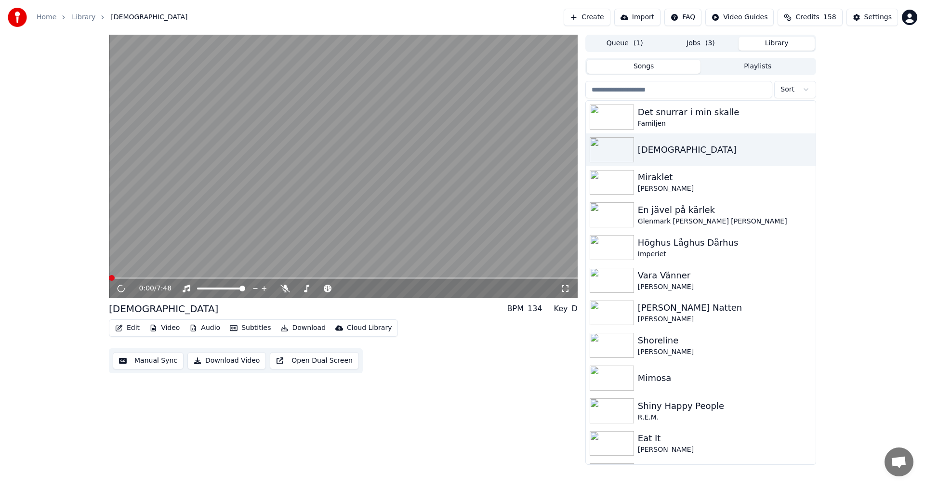
click at [454, 379] on div "0:00 / 7:48 [DEMOGRAPHIC_DATA] BPM 134 Key D Edit Video Audio Subtitles Downloa…" at bounding box center [343, 250] width 469 height 430
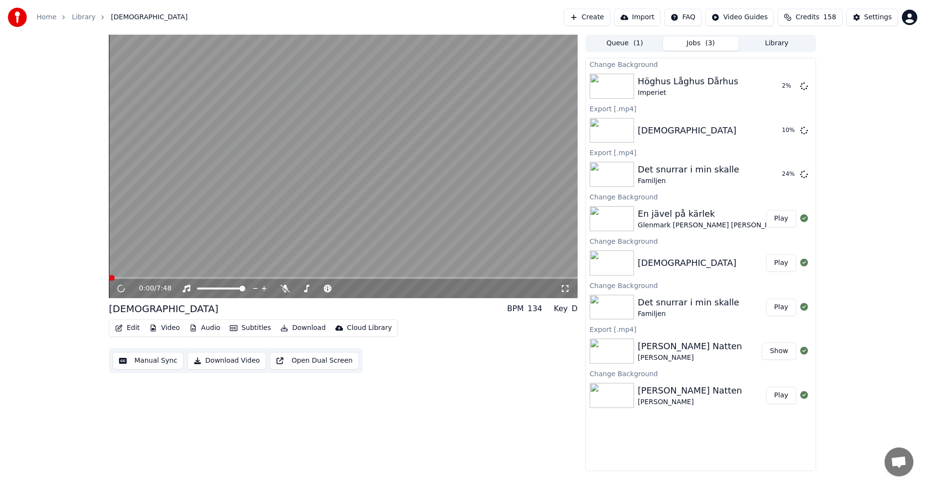
click at [698, 43] on button "Jobs ( 3 )" at bounding box center [701, 44] width 76 height 14
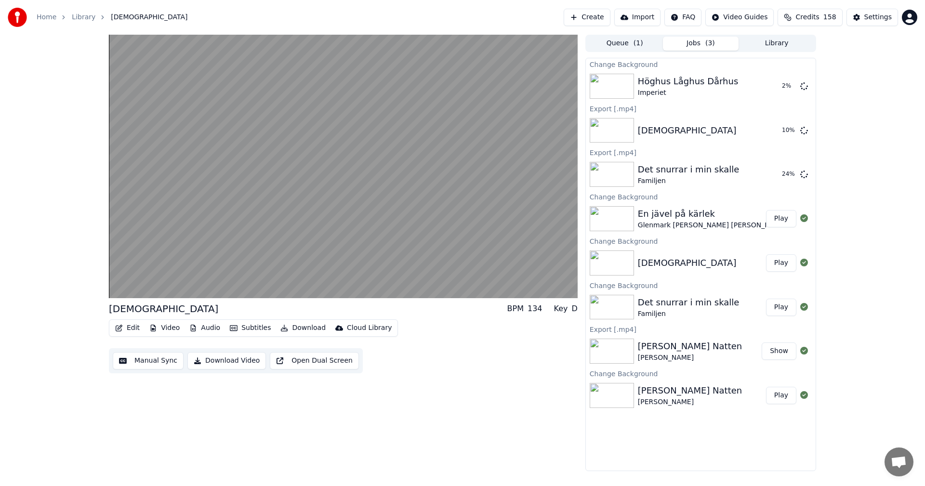
click at [763, 45] on button "Library" at bounding box center [777, 44] width 76 height 14
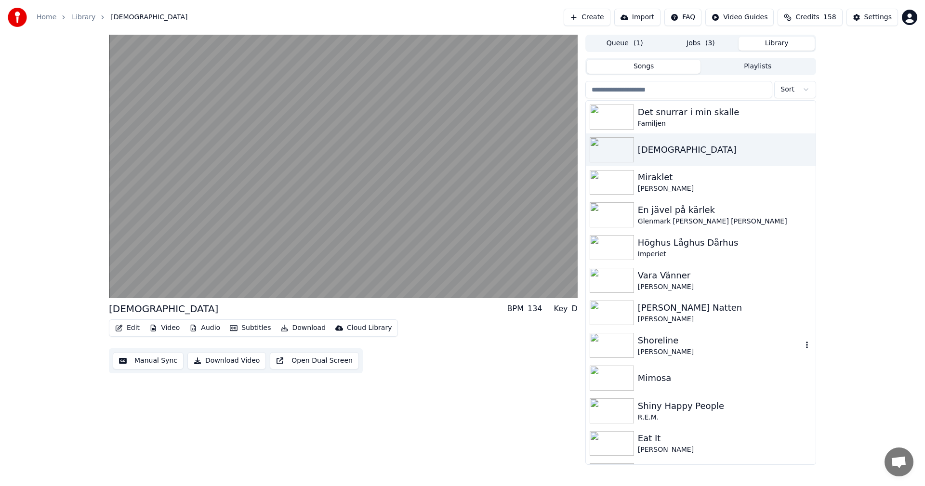
click at [683, 340] on div "Shoreline" at bounding box center [720, 340] width 164 height 13
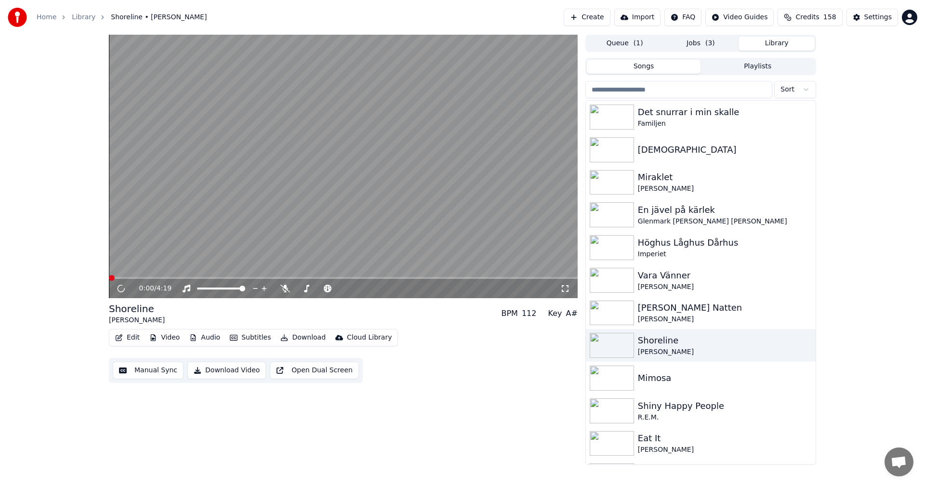
click at [172, 337] on button "Video" at bounding box center [164, 337] width 38 height 13
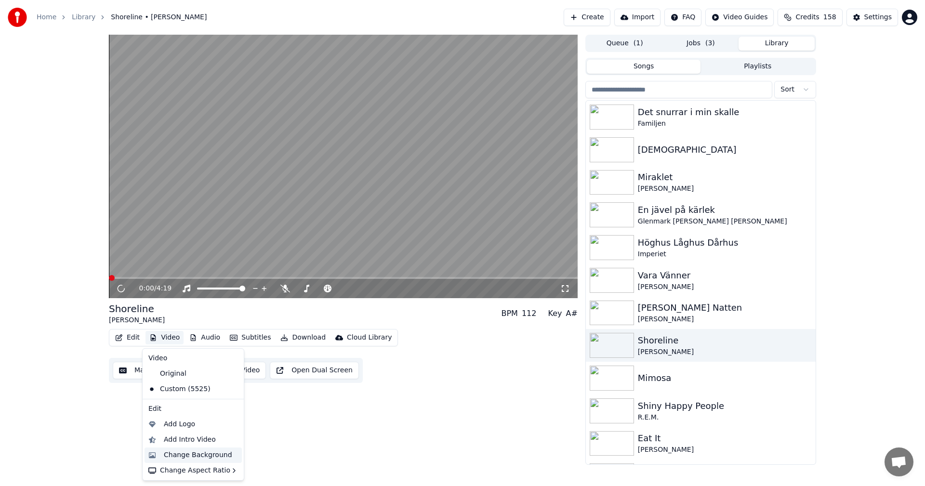
click at [202, 455] on div "Change Background" at bounding box center [198, 455] width 68 height 10
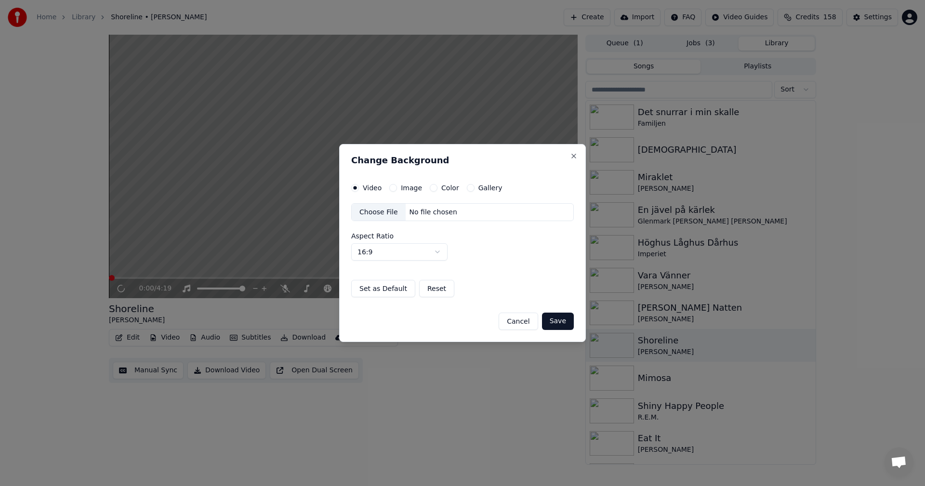
click at [467, 187] on button "Gallery" at bounding box center [471, 188] width 8 height 8
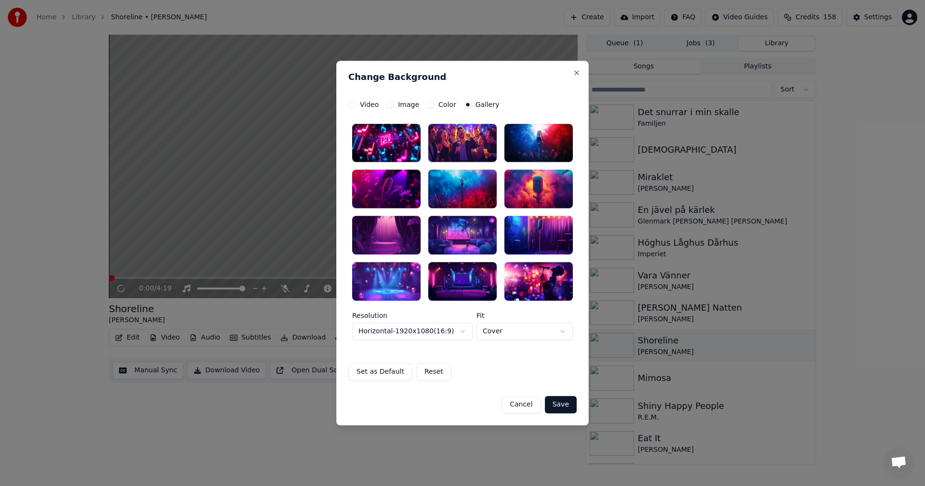
click at [425, 257] on div at bounding box center [462, 212] width 221 height 177
click at [469, 282] on div at bounding box center [462, 281] width 68 height 39
click at [564, 406] on button "Save" at bounding box center [561, 404] width 32 height 17
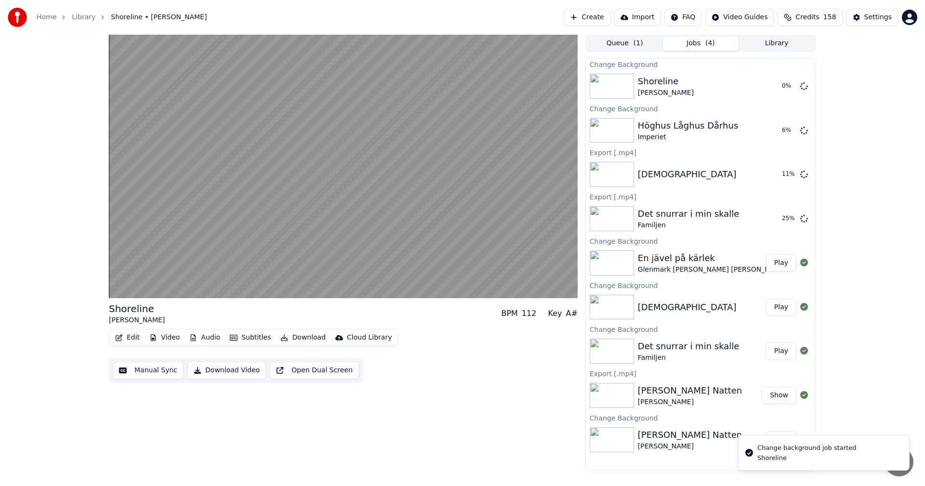
click at [782, 48] on button "Library" at bounding box center [777, 44] width 76 height 14
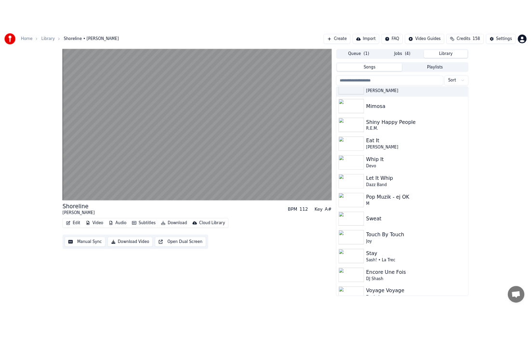
scroll to position [275, 0]
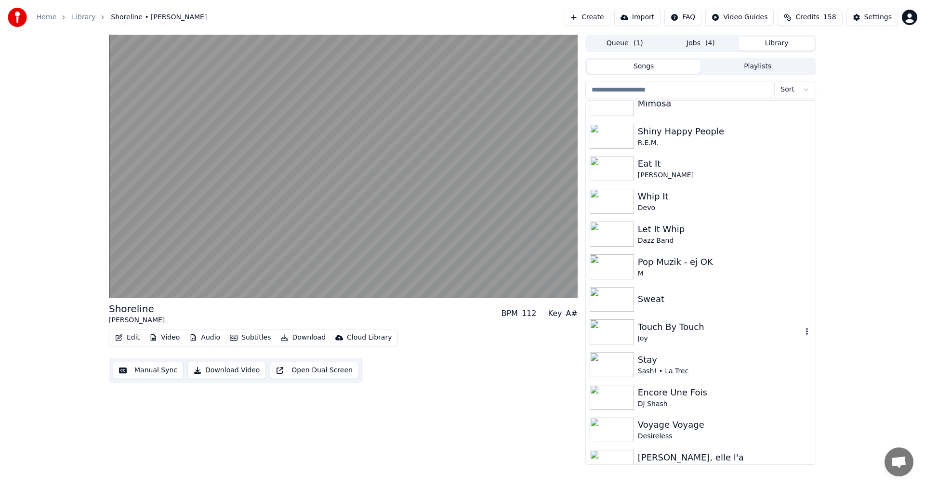
click at [723, 320] on div "Touch By Touch Joy" at bounding box center [701, 332] width 230 height 33
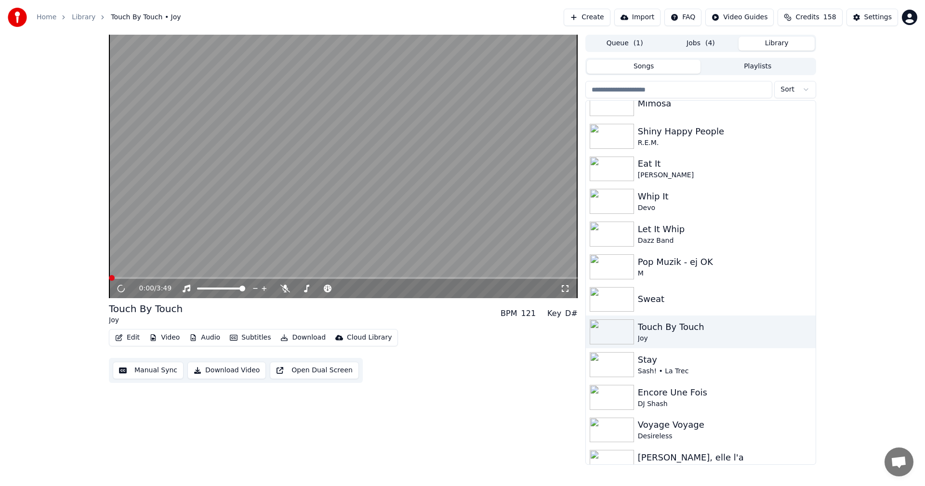
click at [177, 340] on button "Video" at bounding box center [164, 337] width 38 height 13
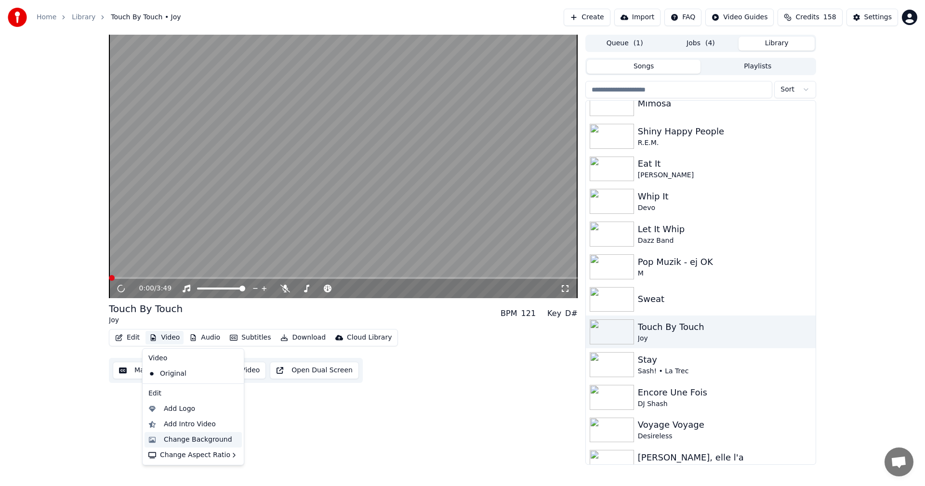
click at [199, 436] on div "Change Background" at bounding box center [198, 440] width 68 height 10
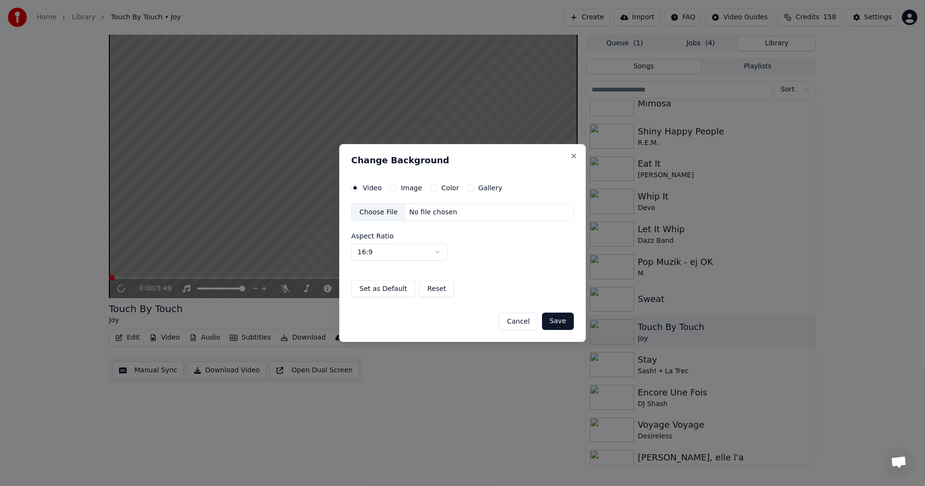
click at [467, 190] on button "Gallery" at bounding box center [471, 188] width 8 height 8
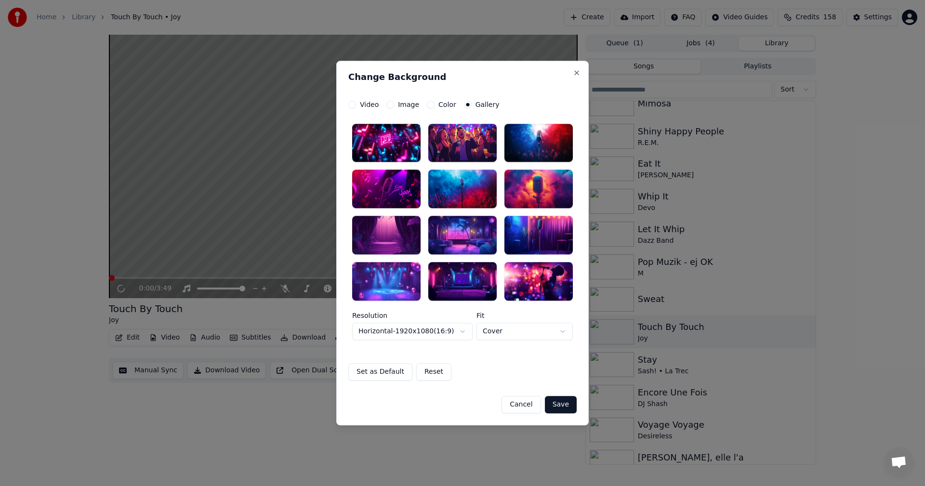
click at [406, 236] on div at bounding box center [386, 235] width 68 height 39
click at [570, 404] on button "Save" at bounding box center [561, 404] width 32 height 17
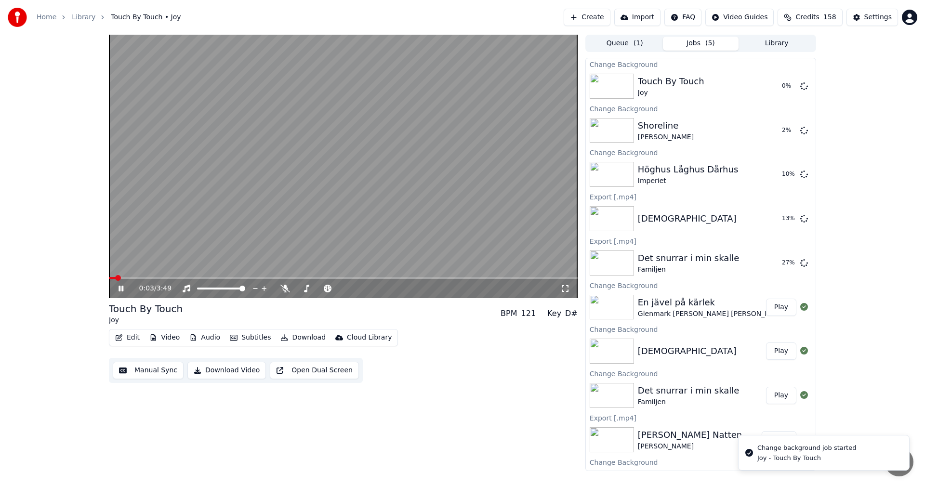
click at [718, 45] on button "Jobs ( 5 )" at bounding box center [701, 44] width 76 height 14
click at [124, 288] on icon at bounding box center [128, 289] width 23 height 8
drag, startPoint x: 846, startPoint y: 175, endPoint x: 764, endPoint y: 132, distance: 93.1
click at [846, 175] on div "0:10 / 3:49 Touch By Touch Joy BPM 121 Key D# Edit Video Audio Subtitles Downlo…" at bounding box center [462, 253] width 925 height 436
click at [780, 47] on button "Library" at bounding box center [777, 44] width 76 height 14
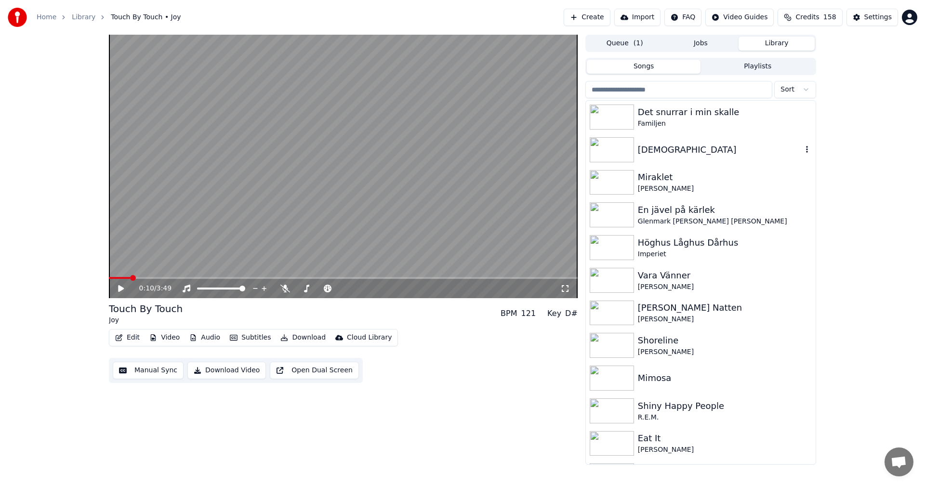
click at [665, 147] on div "[DEMOGRAPHIC_DATA]" at bounding box center [720, 149] width 164 height 13
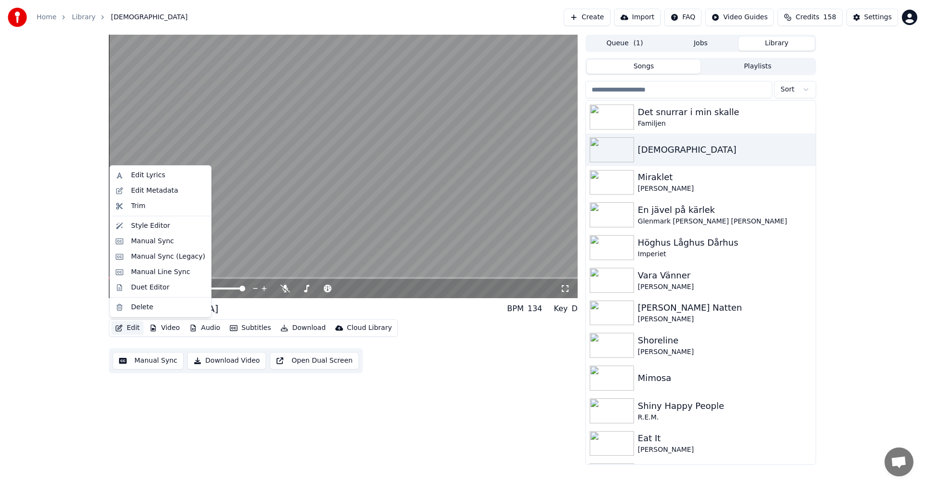
click at [119, 327] on icon "button" at bounding box center [119, 328] width 7 height 7
click at [172, 191] on div "Edit Metadata" at bounding box center [154, 191] width 47 height 10
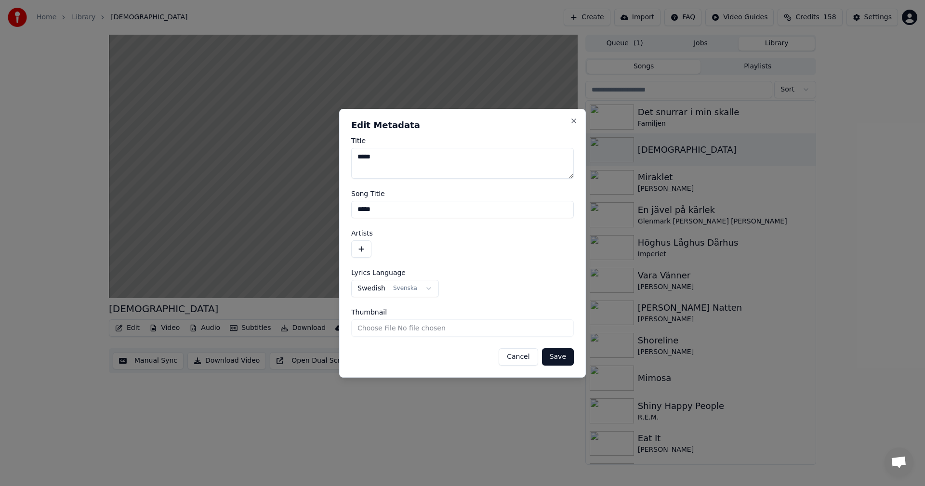
click at [354, 246] on button "button" at bounding box center [361, 248] width 20 height 17
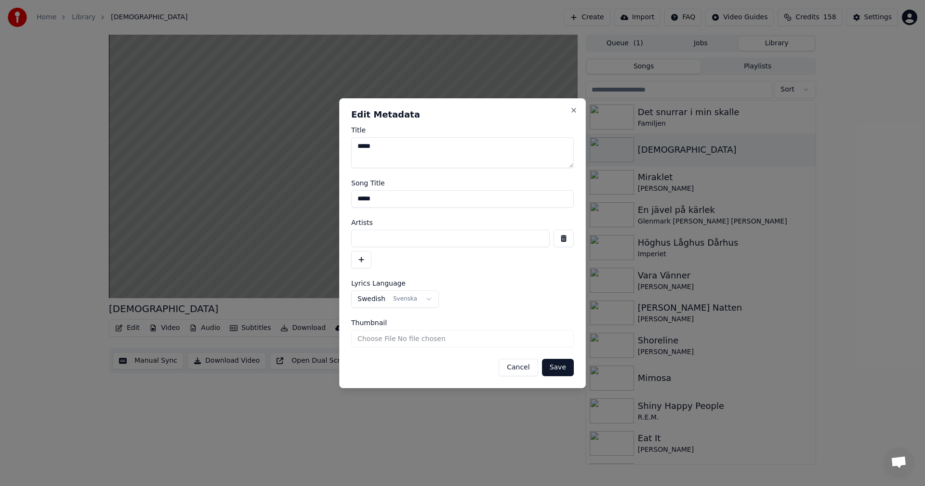
click at [432, 241] on input at bounding box center [450, 238] width 198 height 17
type input "********"
click at [555, 368] on button "Save" at bounding box center [558, 367] width 32 height 17
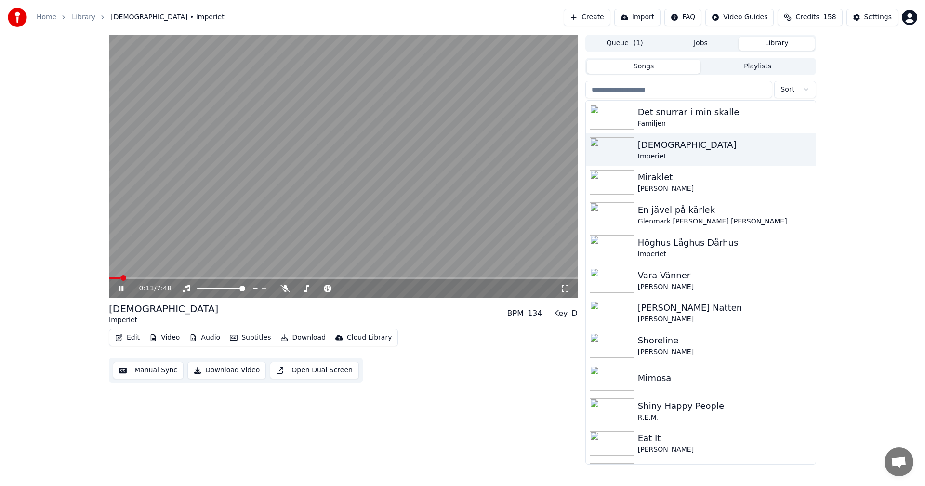
click at [119, 290] on icon at bounding box center [128, 289] width 23 height 8
click at [775, 45] on button "Library" at bounding box center [777, 44] width 76 height 14
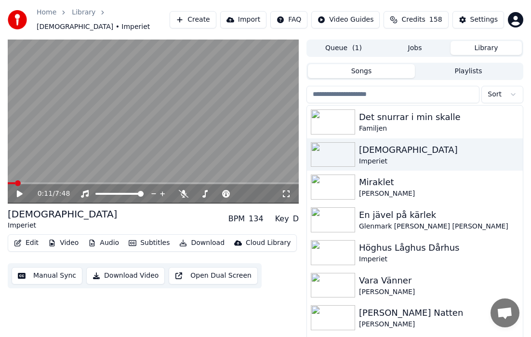
click at [496, 48] on button "Library" at bounding box center [485, 48] width 71 height 14
click at [497, 46] on button "Library" at bounding box center [485, 48] width 71 height 14
click at [489, 44] on button "Library" at bounding box center [485, 48] width 71 height 14
click at [419, 46] on button "Jobs" at bounding box center [414, 48] width 71 height 14
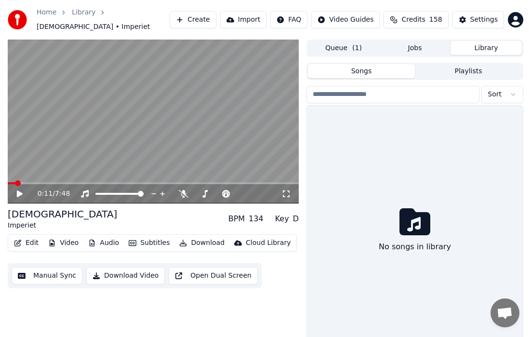
click at [494, 46] on button "Library" at bounding box center [485, 48] width 71 height 14
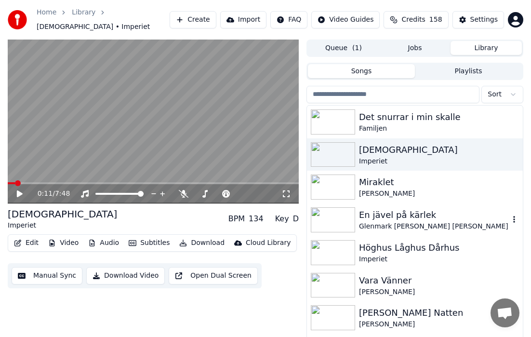
click at [426, 210] on div "En jävel på kärlek" at bounding box center [434, 214] width 150 height 13
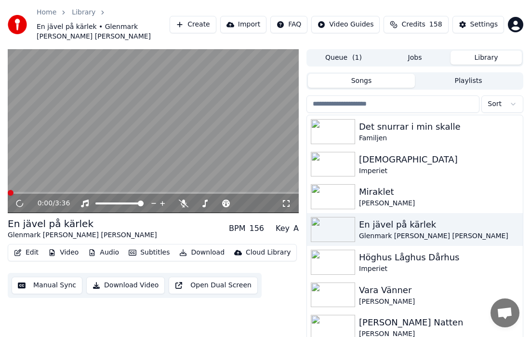
click at [75, 246] on button "Video" at bounding box center [63, 252] width 38 height 13
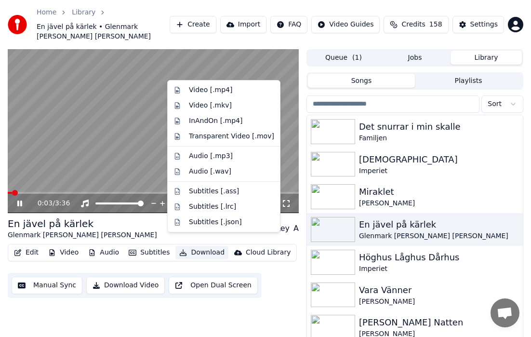
click at [205, 246] on button "Download" at bounding box center [201, 252] width 53 height 13
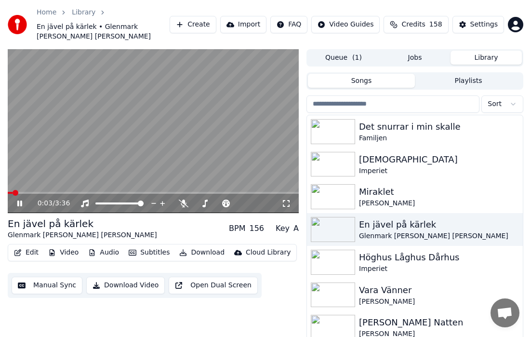
click at [204, 246] on button "Download" at bounding box center [201, 252] width 53 height 13
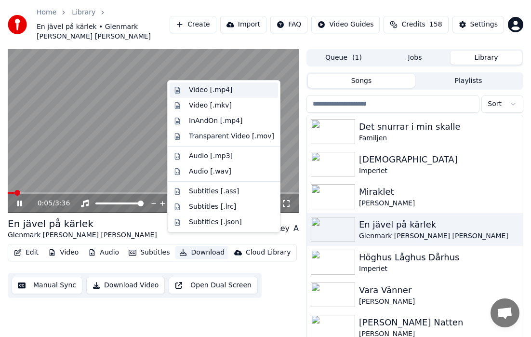
click at [232, 86] on div "Video [.mp4]" at bounding box center [231, 90] width 85 height 10
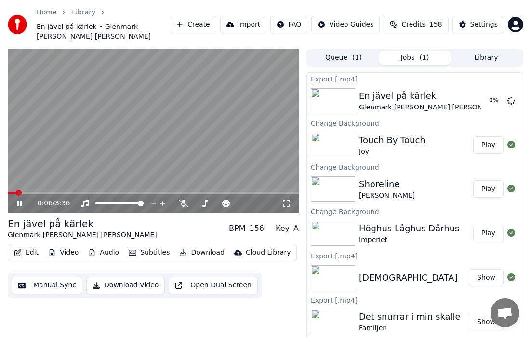
click at [17, 200] on icon at bounding box center [19, 203] width 5 height 6
click at [480, 51] on button "Library" at bounding box center [485, 58] width 71 height 14
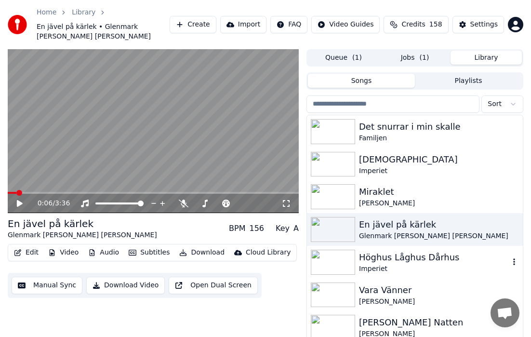
click at [426, 251] on div "Höghus Låghus Dårhus" at bounding box center [434, 257] width 150 height 13
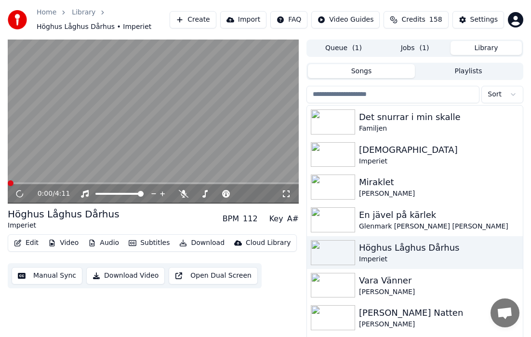
click at [73, 246] on button "Video" at bounding box center [63, 242] width 38 height 13
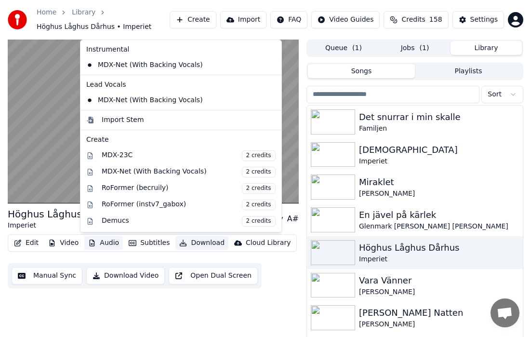
click at [203, 239] on button "Download" at bounding box center [201, 242] width 53 height 13
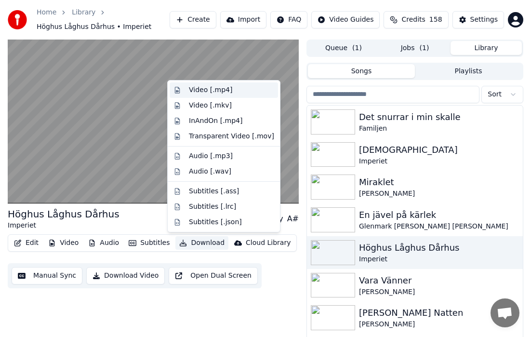
click at [239, 88] on div "Video [.mp4]" at bounding box center [231, 90] width 85 height 10
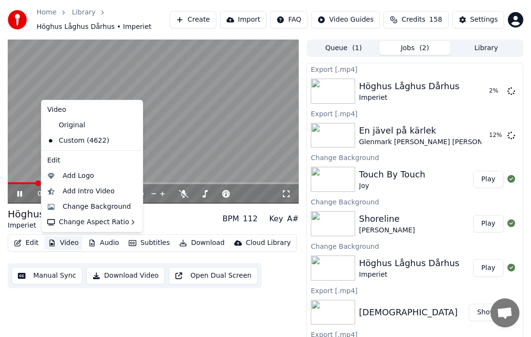
click at [63, 242] on button "Video" at bounding box center [63, 242] width 38 height 13
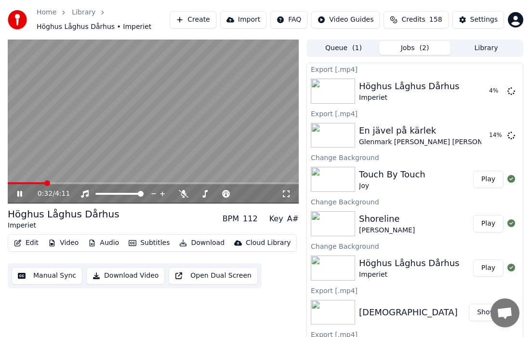
click at [17, 192] on icon at bounding box center [19, 194] width 5 height 6
click at [473, 26] on button "Settings" at bounding box center [478, 19] width 52 height 17
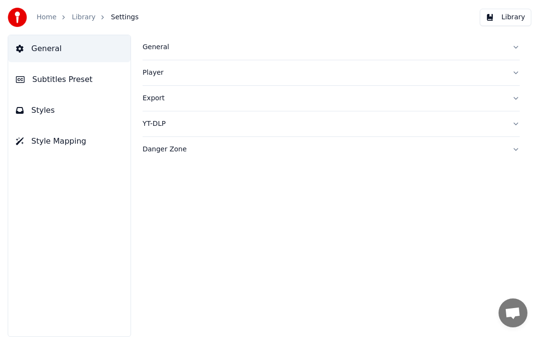
click at [347, 50] on div "General" at bounding box center [324, 47] width 362 height 10
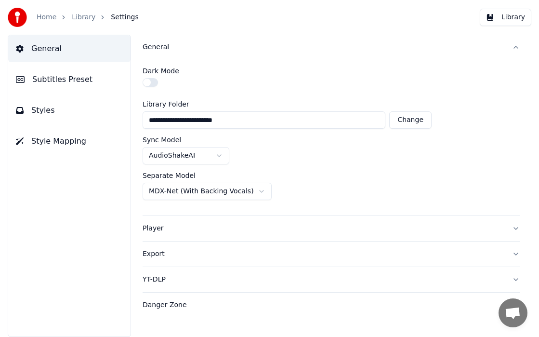
click at [201, 230] on div "Player" at bounding box center [324, 229] width 362 height 10
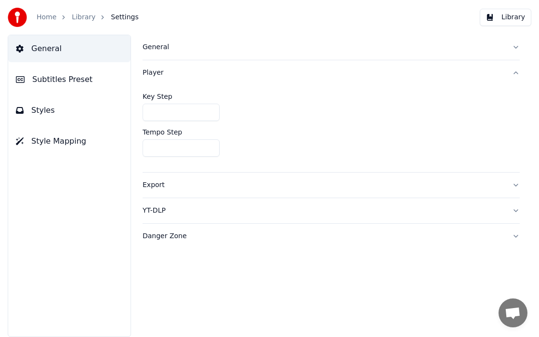
click at [178, 188] on div "Export" at bounding box center [324, 185] width 362 height 10
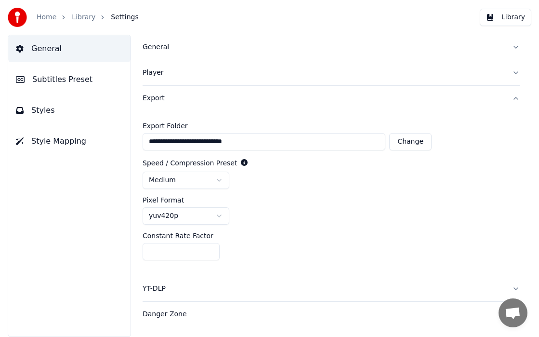
click at [82, 103] on button "Styles" at bounding box center [69, 110] width 122 height 27
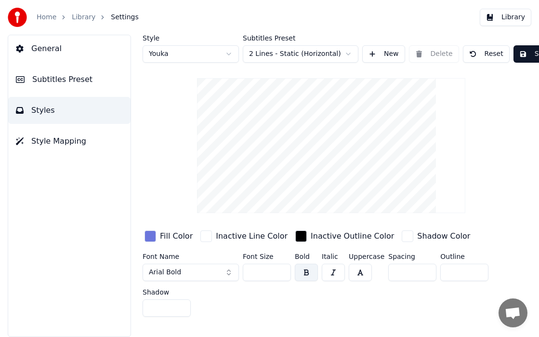
click at [353, 55] on html "Home Library Settings Library General Subtitles Preset Styles Style Mapping Sty…" at bounding box center [269, 168] width 539 height 337
click at [522, 53] on button "Save" at bounding box center [535, 53] width 43 height 17
click at [56, 42] on button "General" at bounding box center [69, 48] width 122 height 27
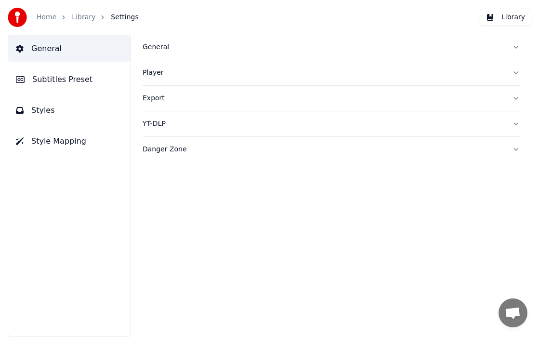
click at [261, 145] on div "Danger Zone" at bounding box center [324, 150] width 362 height 10
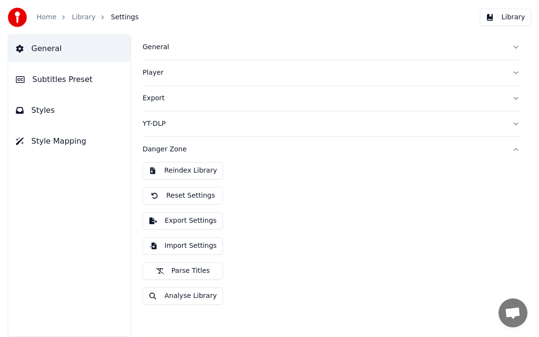
click at [79, 135] on span "Style Mapping" at bounding box center [58, 141] width 55 height 12
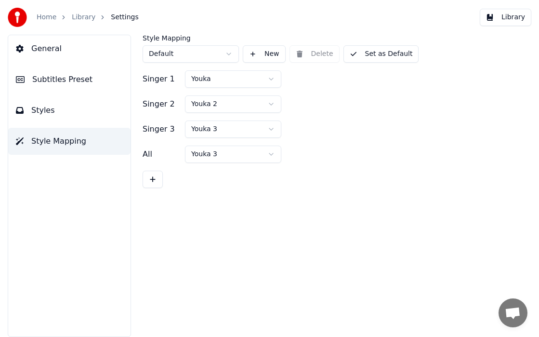
click at [85, 117] on button "Styles" at bounding box center [69, 110] width 122 height 27
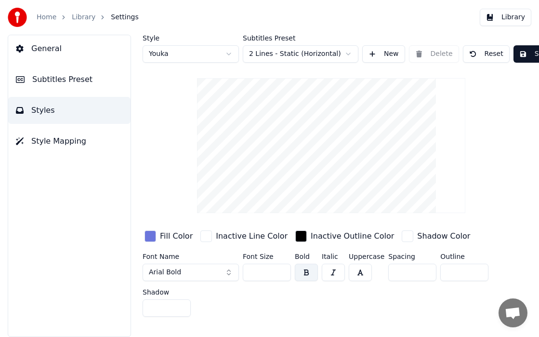
click at [349, 56] on html "Home Library Settings Library General Subtitles Preset Styles Style Mapping Sty…" at bounding box center [269, 168] width 539 height 337
click at [528, 54] on button "Save" at bounding box center [535, 53] width 43 height 17
click at [39, 16] on link "Home" at bounding box center [47, 18] width 20 height 10
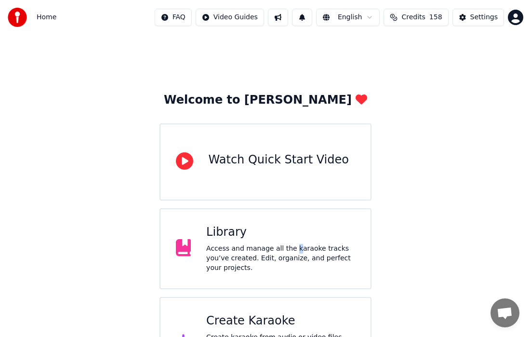
click at [286, 254] on div "Access and manage all the karaoke tracks you’ve created. Edit, organize, and pe…" at bounding box center [280, 258] width 149 height 29
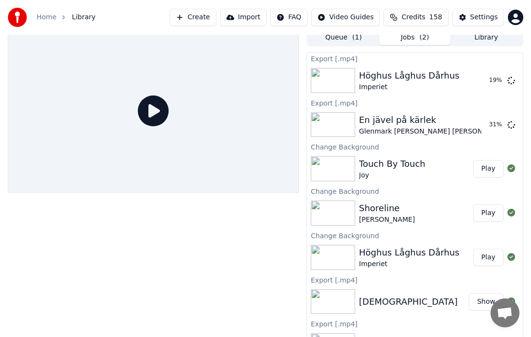
scroll to position [7, 0]
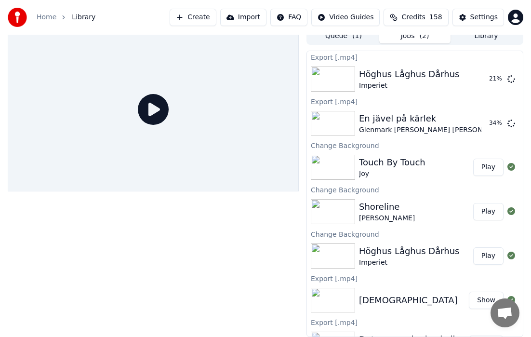
click at [408, 165] on div "Touch By Touch" at bounding box center [392, 162] width 66 height 13
click at [486, 167] on button "Play" at bounding box center [488, 166] width 30 height 17
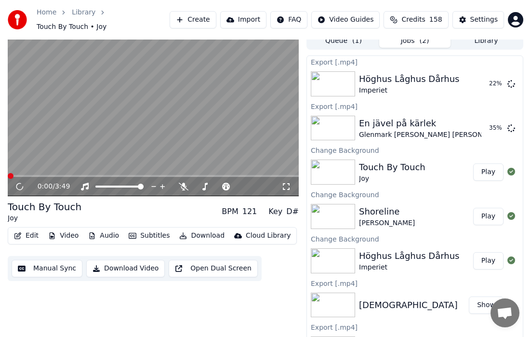
click at [66, 229] on button "Video" at bounding box center [63, 235] width 38 height 13
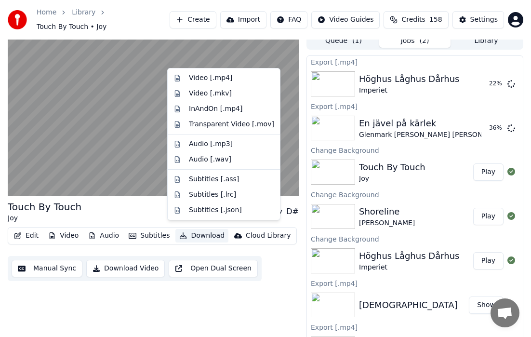
click at [201, 229] on button "Download" at bounding box center [201, 235] width 53 height 13
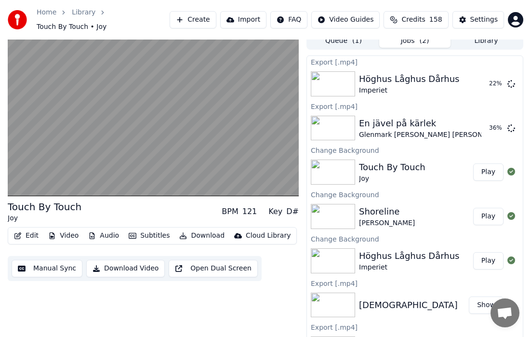
click at [201, 229] on button "Download" at bounding box center [201, 235] width 53 height 13
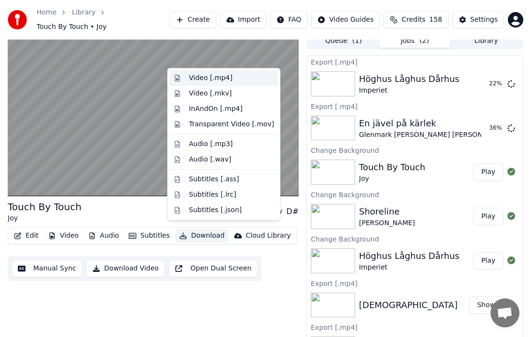
click at [243, 78] on div "Video [.mp4]" at bounding box center [231, 78] width 85 height 10
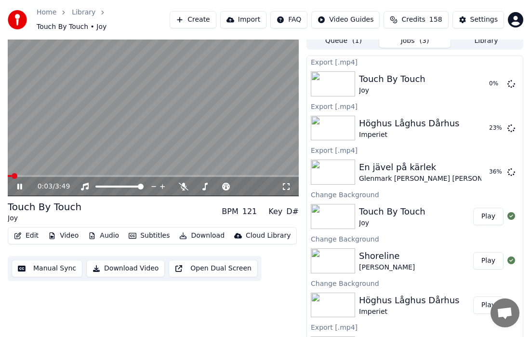
click at [147, 175] on span at bounding box center [153, 176] width 291 height 2
click at [19, 185] on div "1:56 / 3:49" at bounding box center [153, 187] width 283 height 10
click at [19, 183] on icon at bounding box center [26, 187] width 22 height 8
click at [18, 183] on icon at bounding box center [20, 186] width 6 height 7
click at [18, 184] on icon at bounding box center [19, 187] width 5 height 6
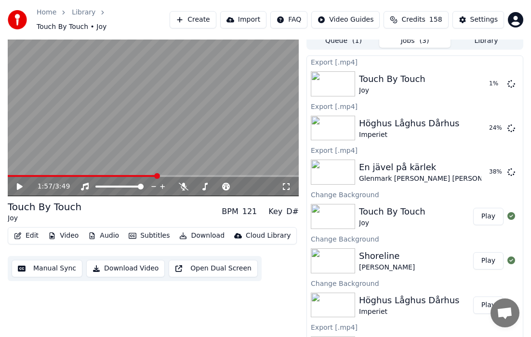
click at [418, 32] on div "Home Library Touch By Touch • Joy Create Import FAQ Video Guides Credits 158 Se…" at bounding box center [265, 20] width 531 height 40
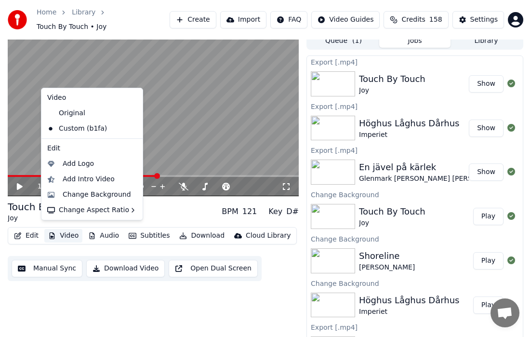
click at [75, 235] on button "Video" at bounding box center [63, 235] width 38 height 13
click at [104, 200] on div "Change Background" at bounding box center [91, 194] width 97 height 15
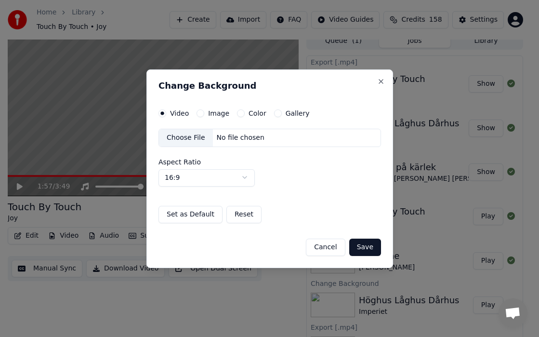
click at [200, 111] on button "Image" at bounding box center [201, 113] width 8 height 8
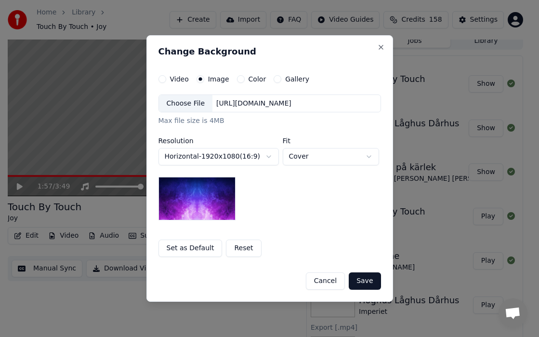
click at [164, 83] on div "**********" at bounding box center [269, 166] width 223 height 182
click at [163, 81] on button "Video" at bounding box center [162, 79] width 8 height 8
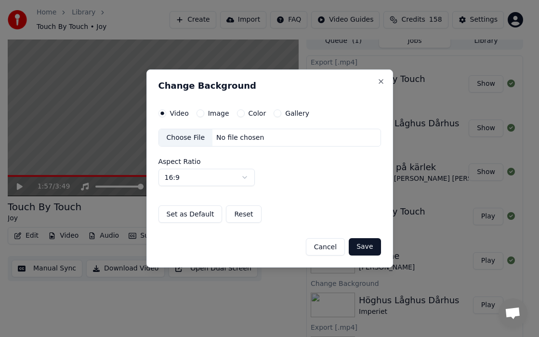
click at [163, 81] on h2 "Change Background" at bounding box center [269, 85] width 223 height 9
click at [237, 114] on button "Color" at bounding box center [241, 113] width 8 height 8
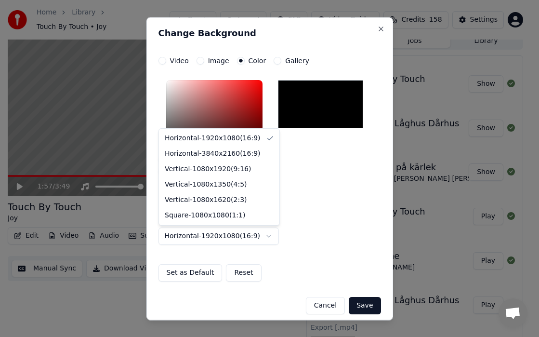
click at [273, 235] on body "Home Library Touch By Touch • Joy Create Import FAQ Video Guides Credits 158 Se…" at bounding box center [265, 161] width 531 height 337
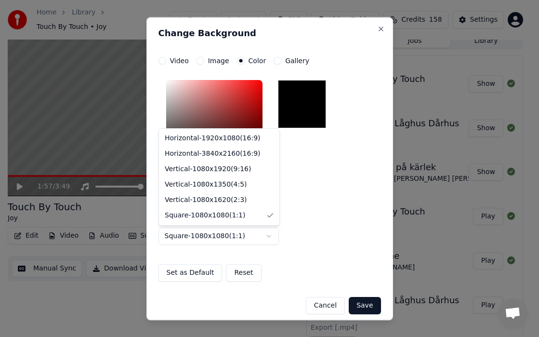
click at [265, 240] on body "Home Library Touch By Touch • Joy Create Import FAQ Video Guides Credits 158 Se…" at bounding box center [265, 161] width 531 height 337
select select "*********"
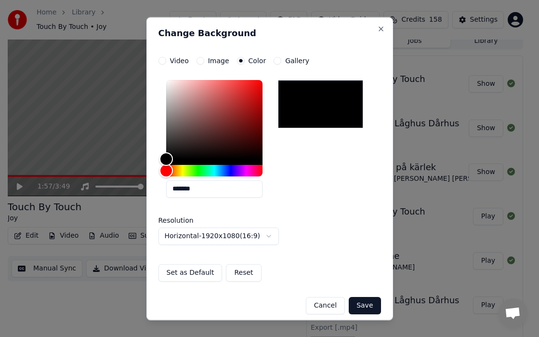
click at [324, 306] on button "Cancel" at bounding box center [325, 305] width 39 height 17
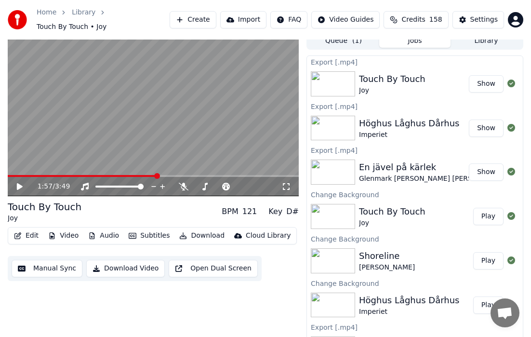
click at [324, 306] on img at bounding box center [333, 304] width 44 height 25
